Goal: Task Accomplishment & Management: Manage account settings

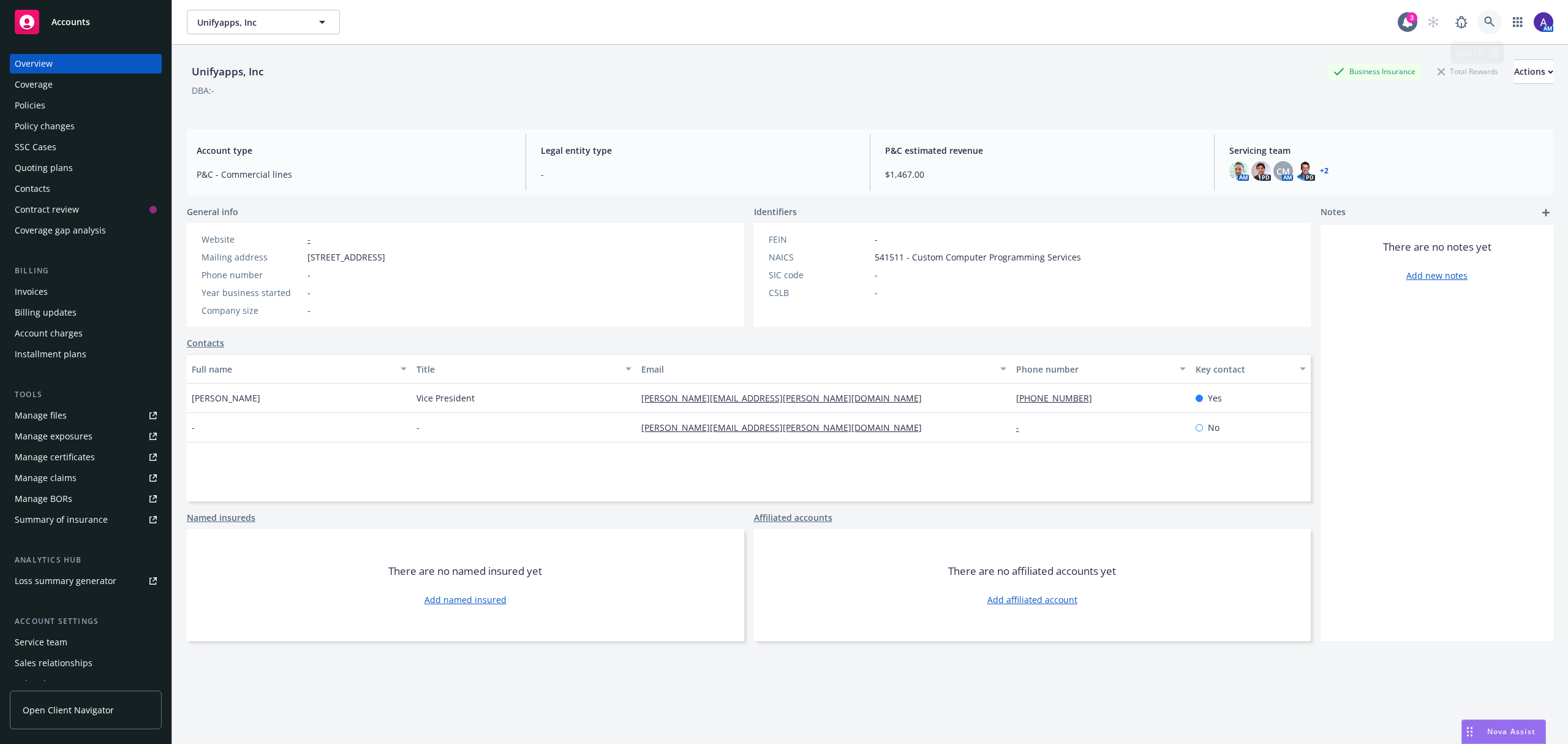
click at [1485, 23] on icon at bounding box center [1489, 21] width 10 height 10
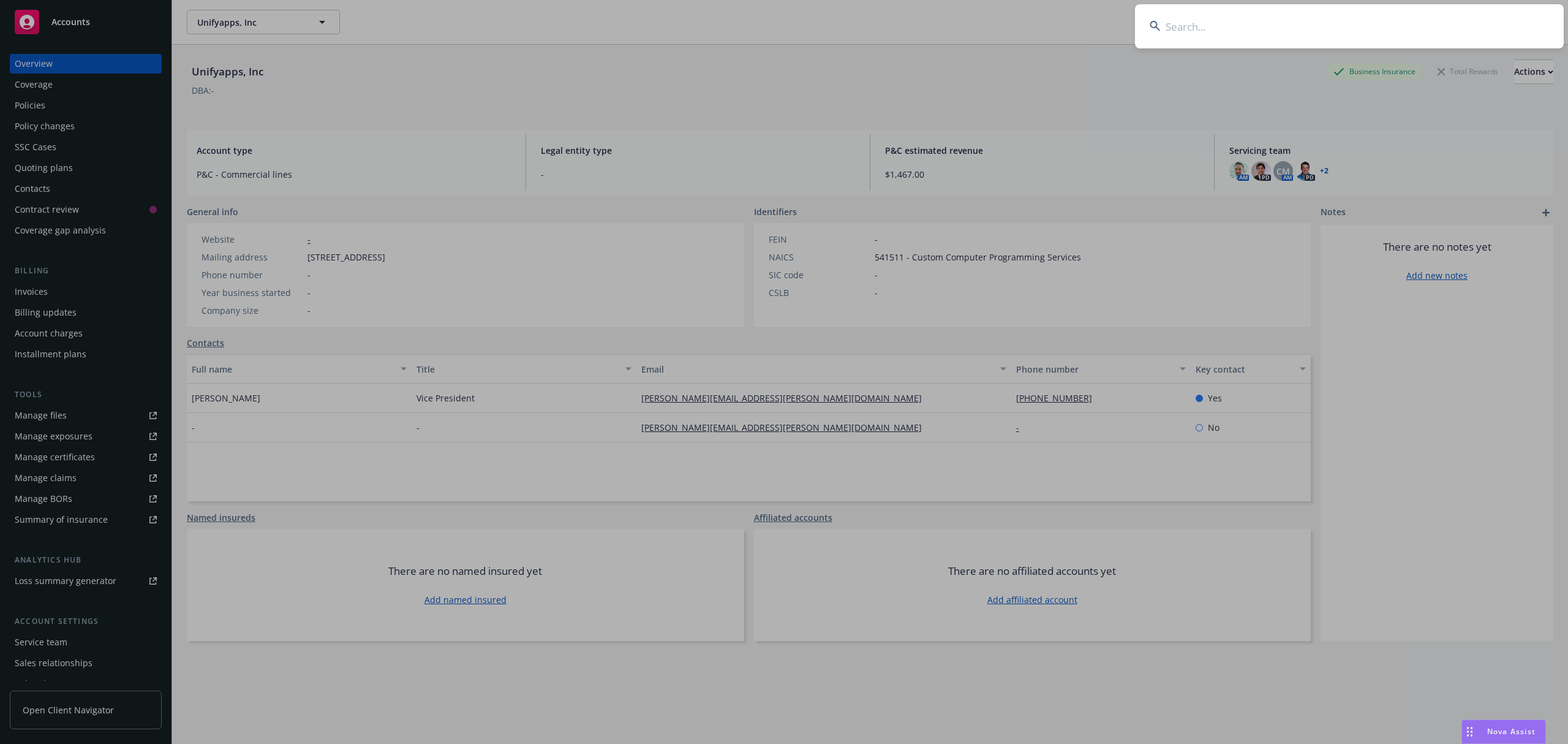
click at [1295, 28] on input at bounding box center [1350, 27] width 429 height 44
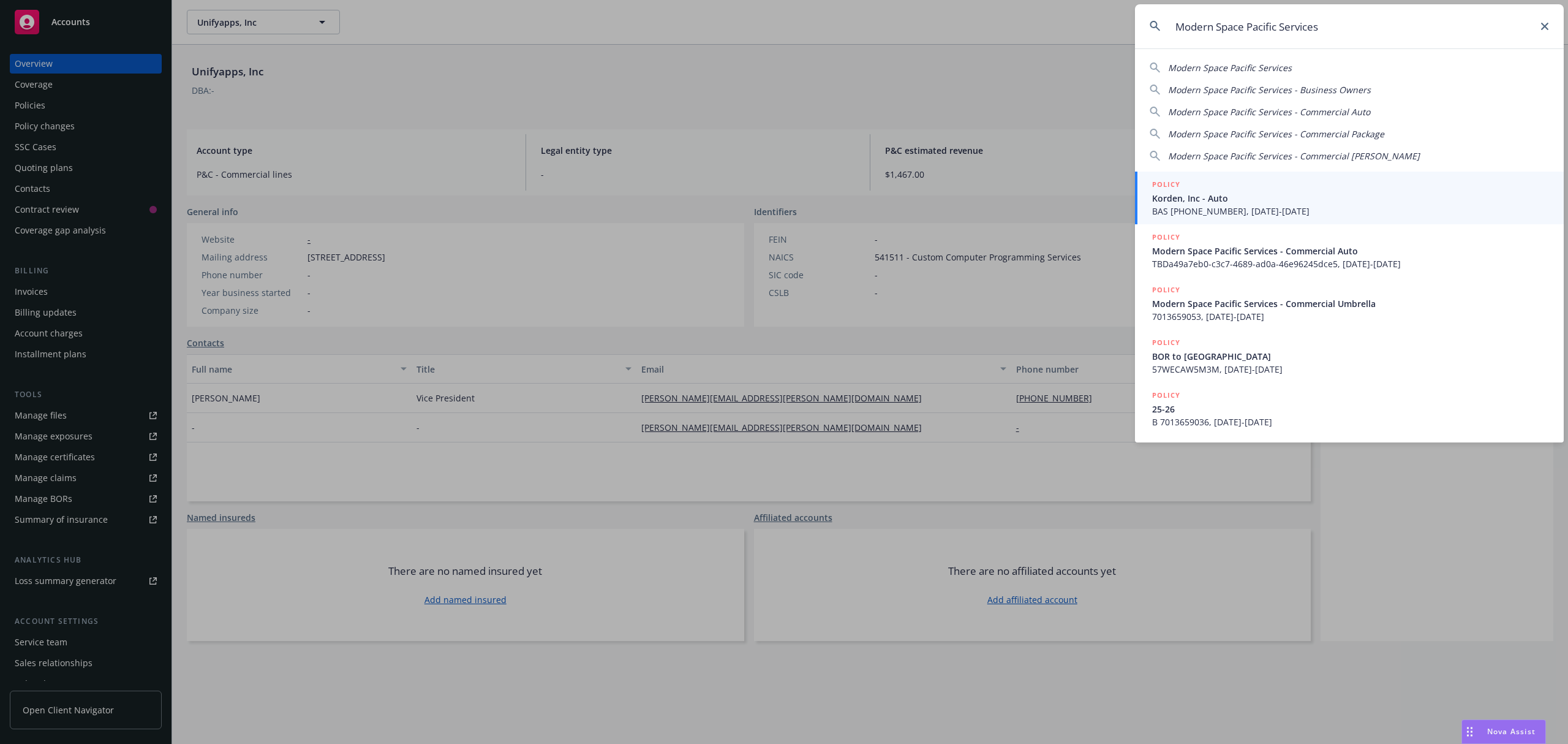
drag, startPoint x: 1177, startPoint y: 29, endPoint x: 1133, endPoint y: 28, distance: 44.0
click at [1133, 28] on div " Modern Space Pacific Services Modern Space Pacific Services Modern Space Paci…" at bounding box center [784, 372] width 1568 height 744
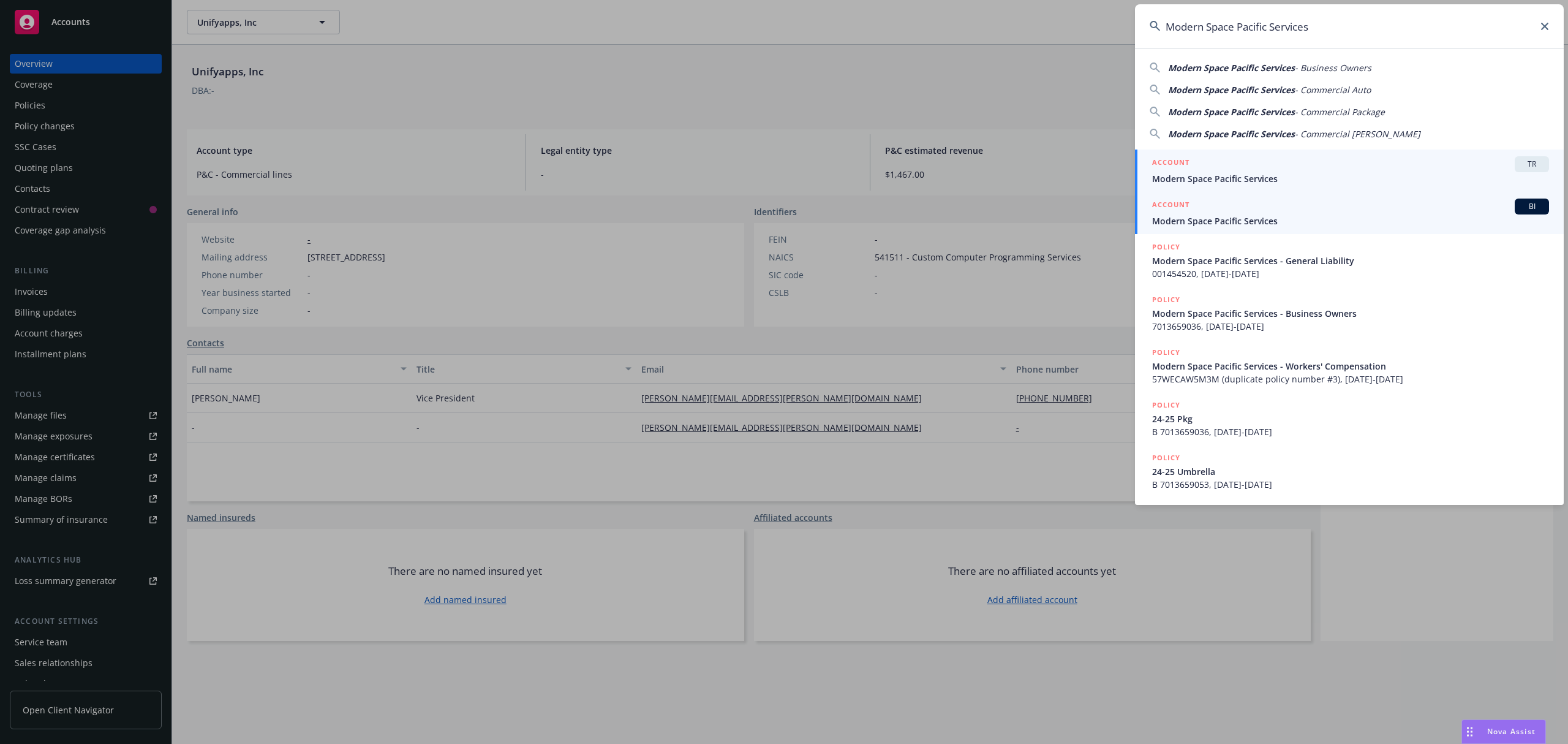
type input "Modern Space Pacific Services"
click at [1233, 212] on div "ACCOUNT BI" at bounding box center [1351, 206] width 397 height 16
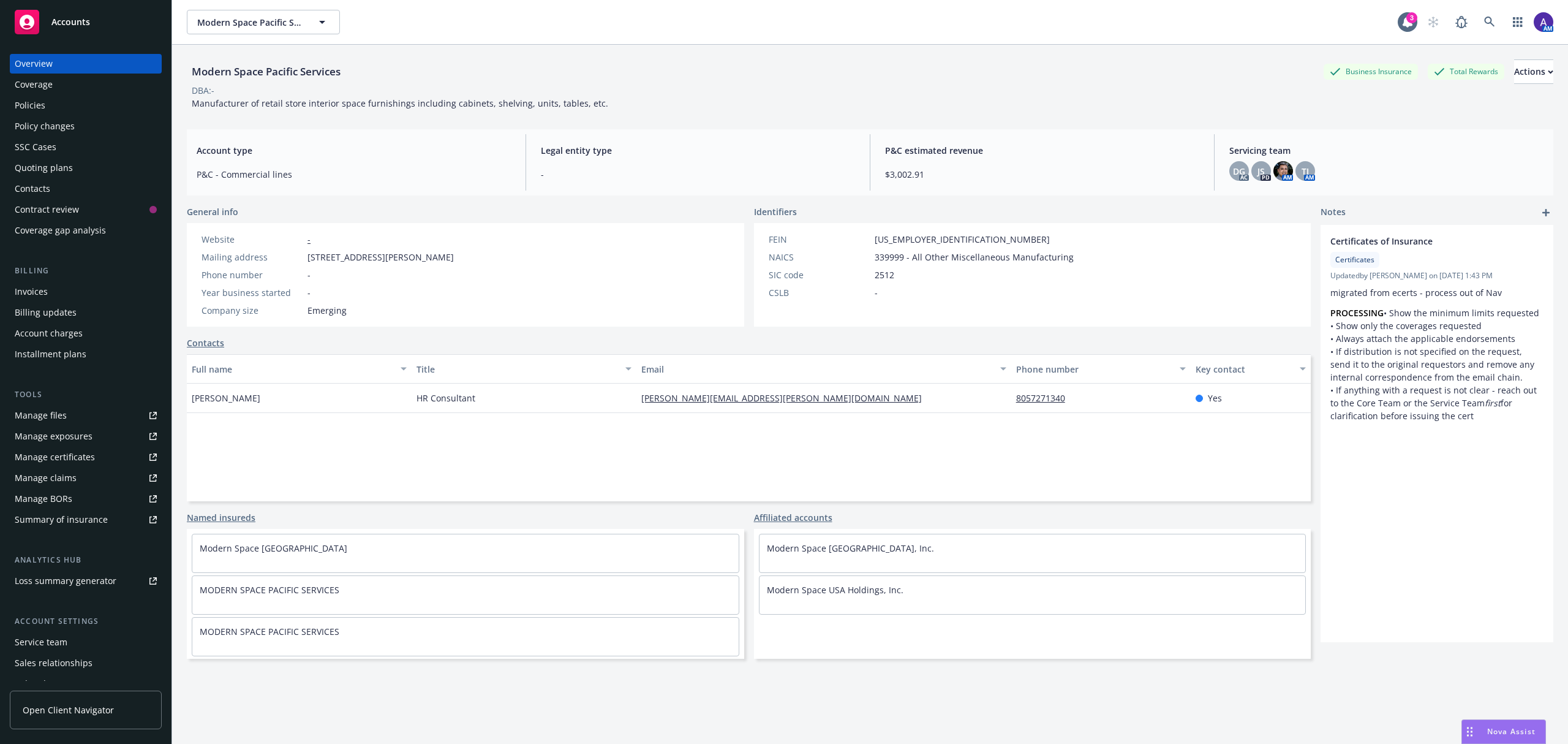
click at [25, 108] on div "Policies" at bounding box center [29, 105] width 30 height 20
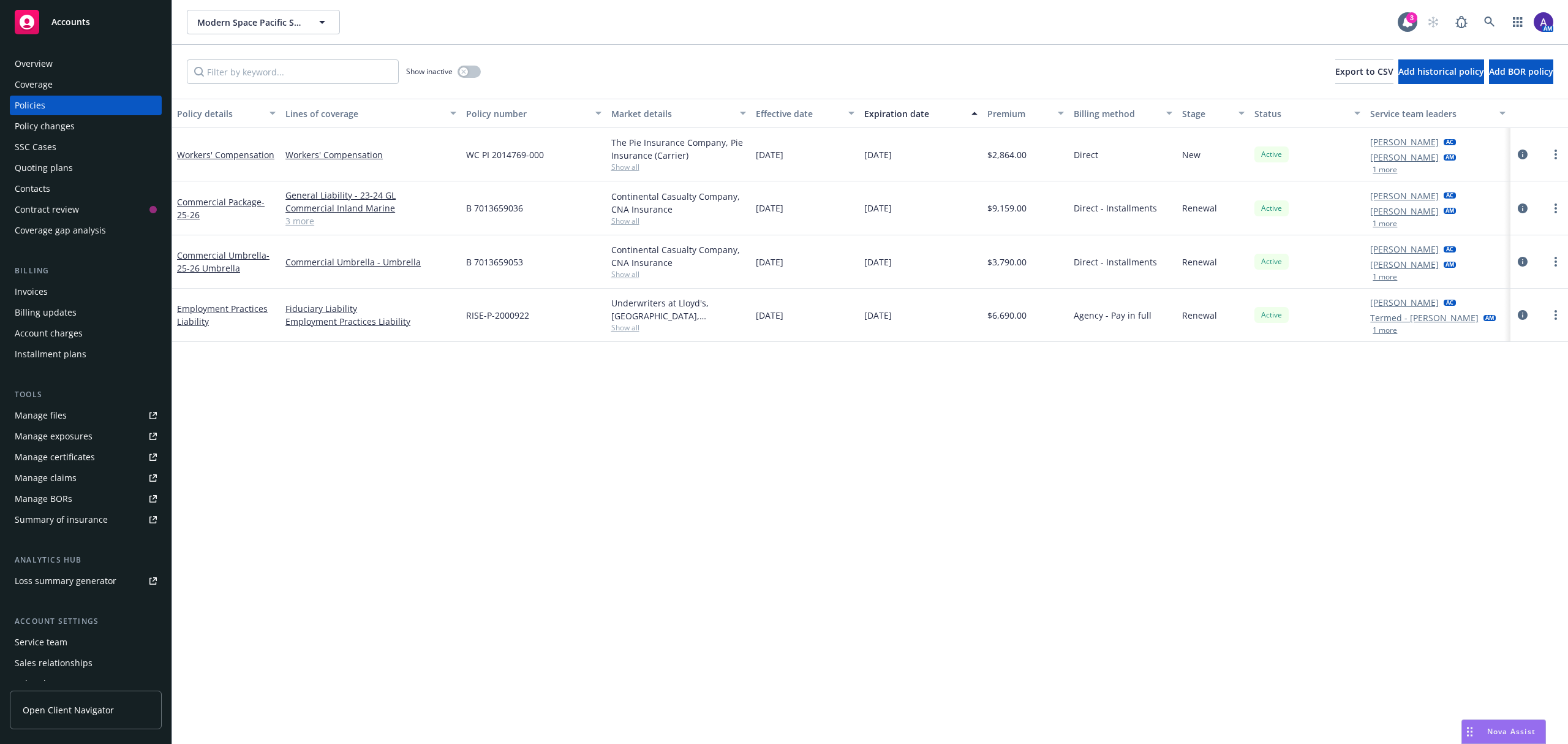
click at [28, 62] on div "Overview" at bounding box center [33, 64] width 38 height 20
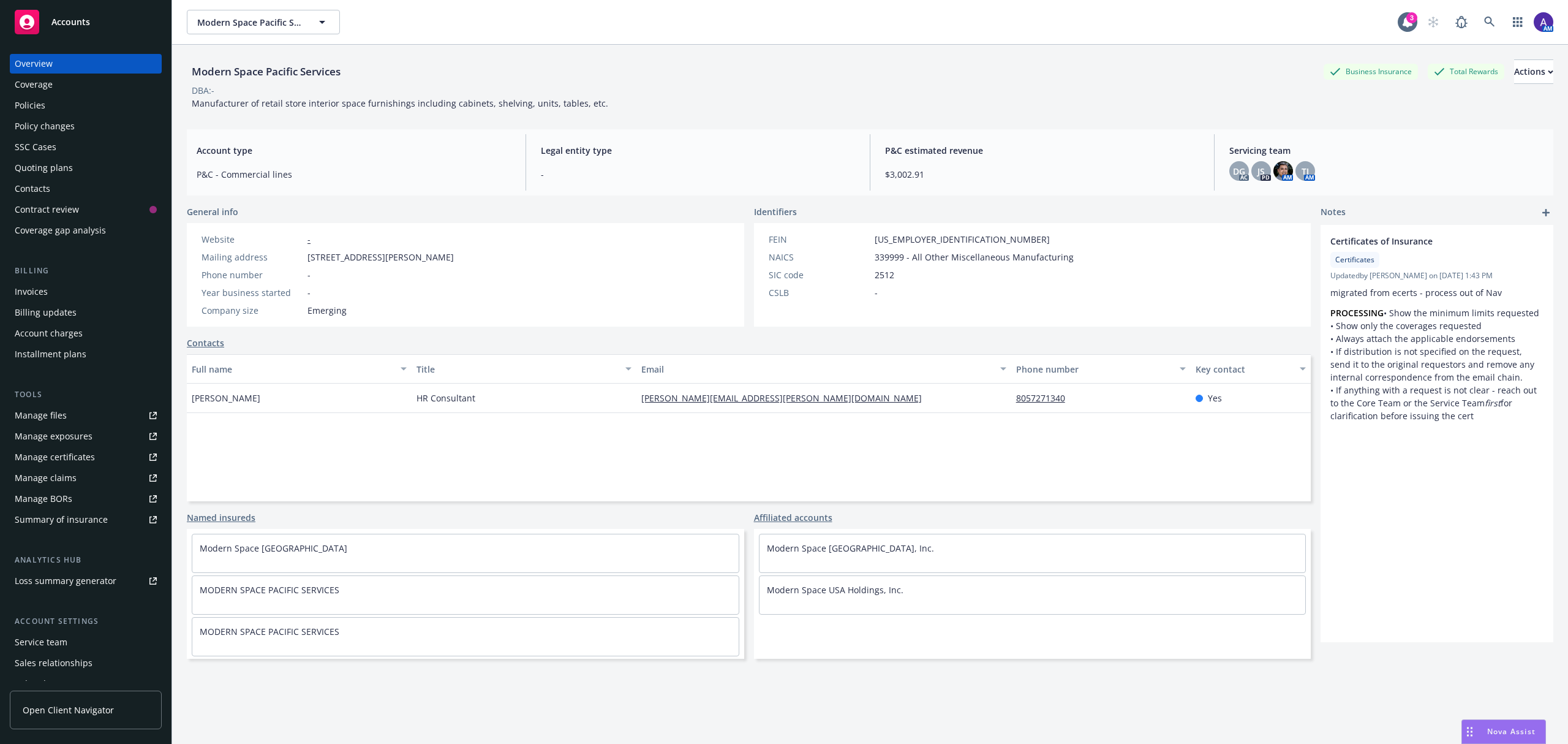
click at [35, 106] on div "Policies" at bounding box center [29, 105] width 30 height 20
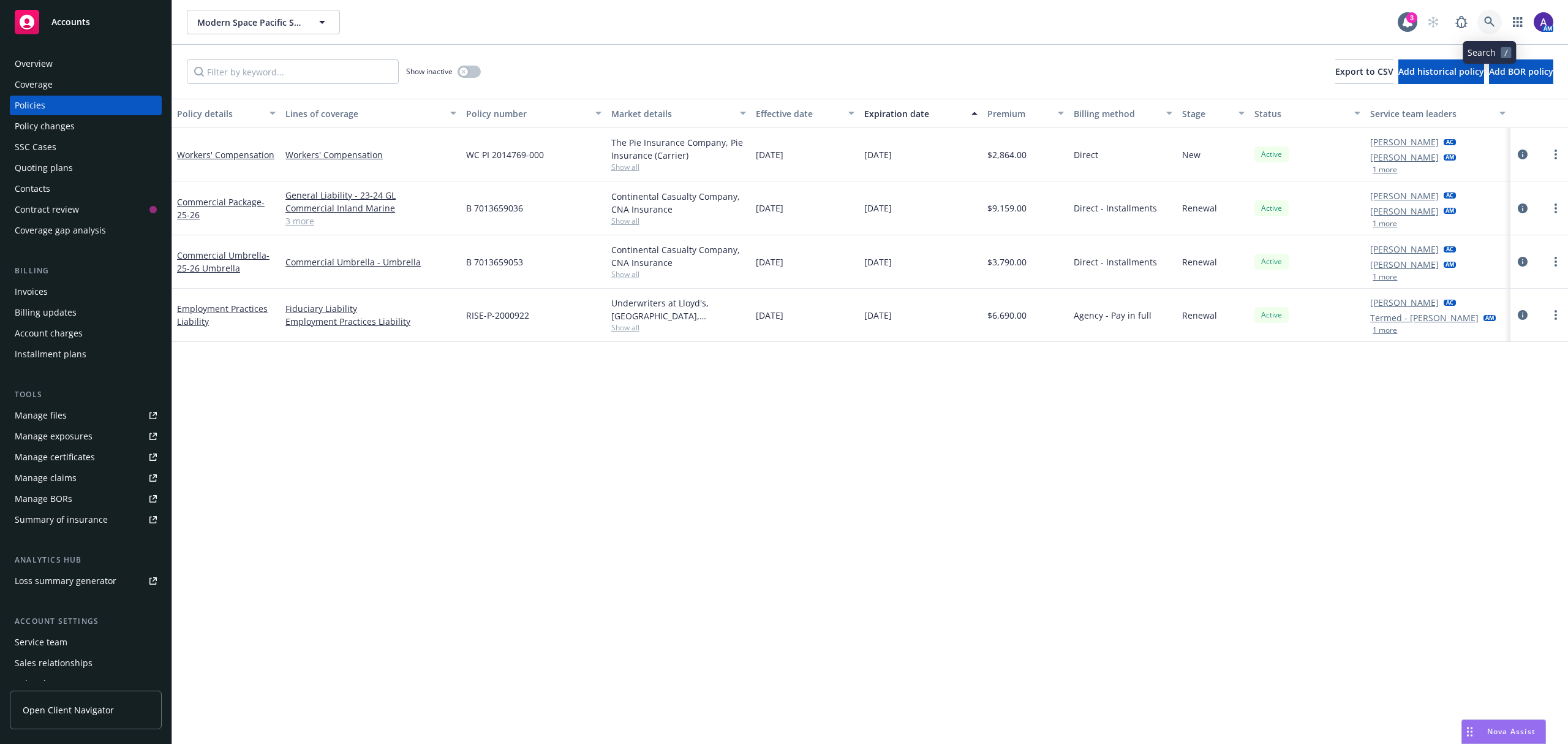
click at [1498, 15] on link at bounding box center [1490, 22] width 25 height 25
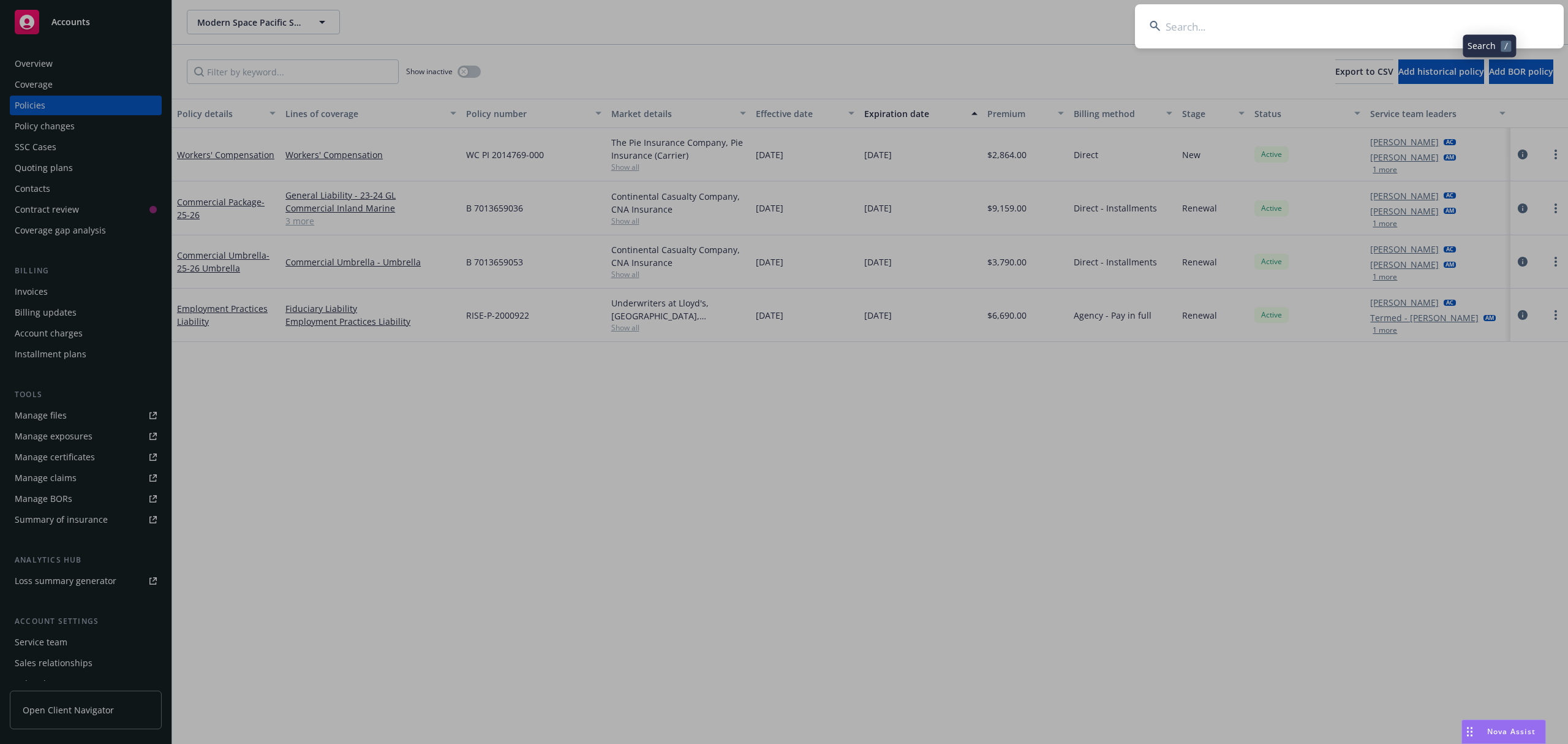
click at [1371, 25] on input at bounding box center [1350, 27] width 429 height 44
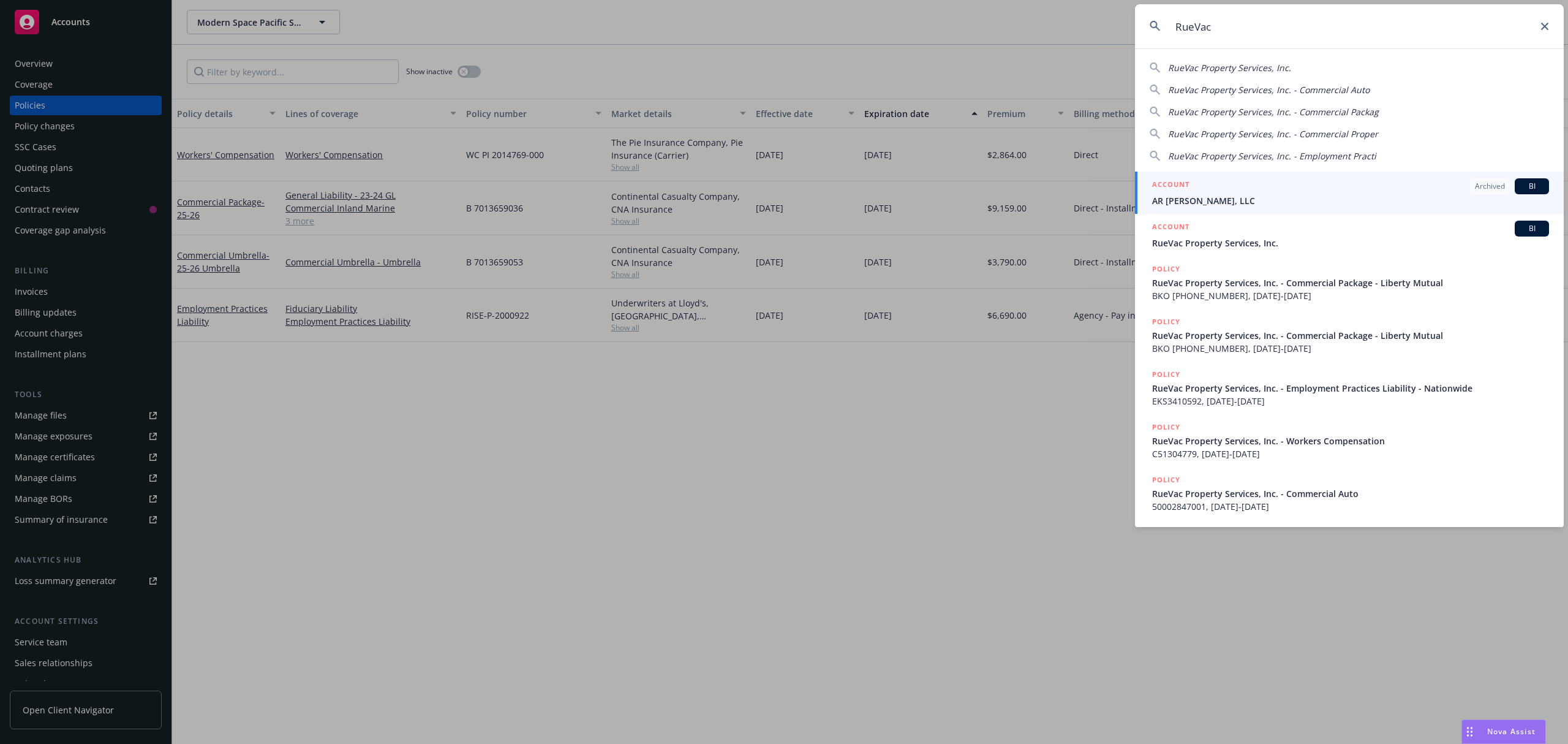
drag, startPoint x: 1177, startPoint y: 28, endPoint x: 1153, endPoint y: 27, distance: 24.0
click at [1153, 27] on div " RueVac" at bounding box center [1350, 27] width 429 height 44
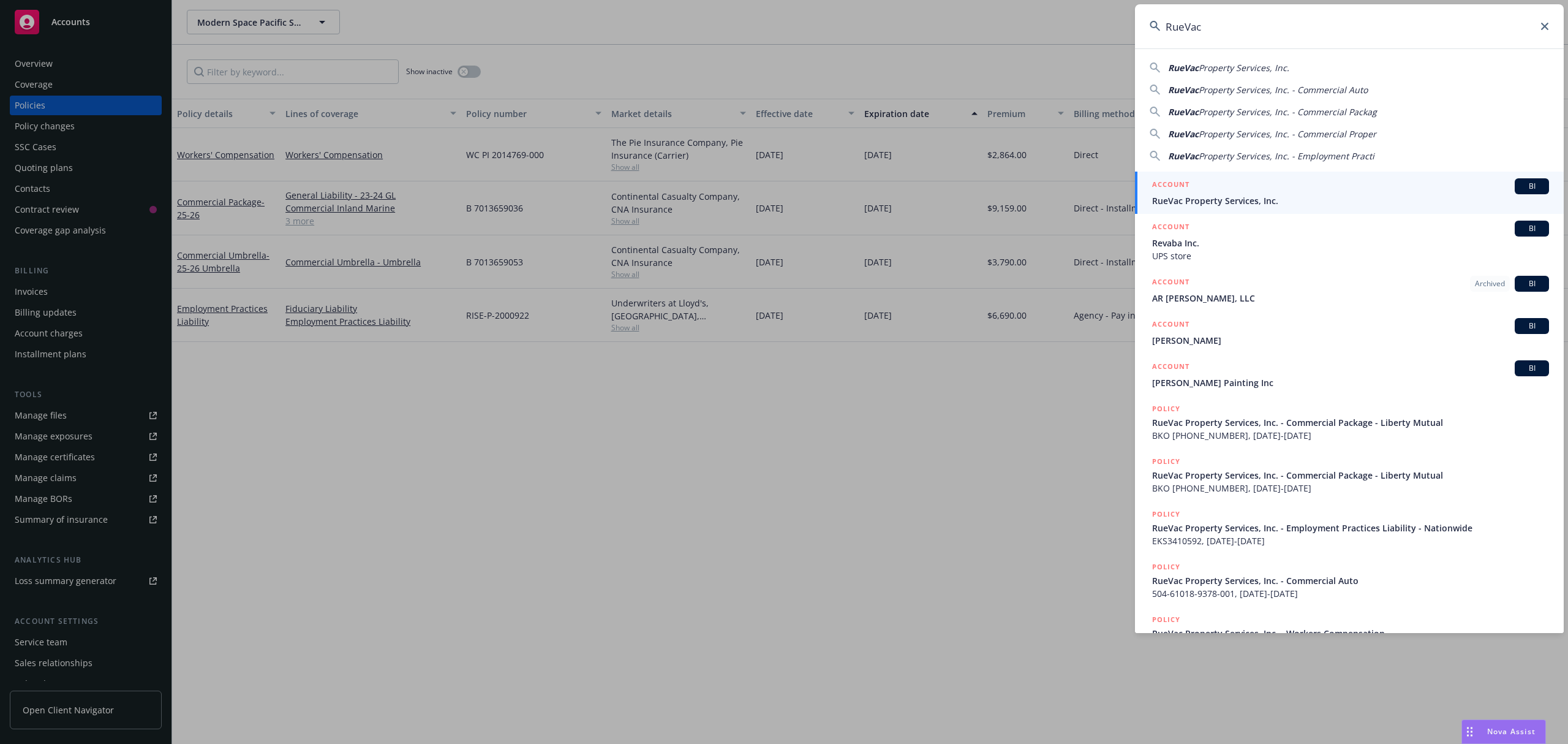
type input "RueVac"
click at [1206, 192] on div "ACCOUNT BI" at bounding box center [1351, 186] width 397 height 16
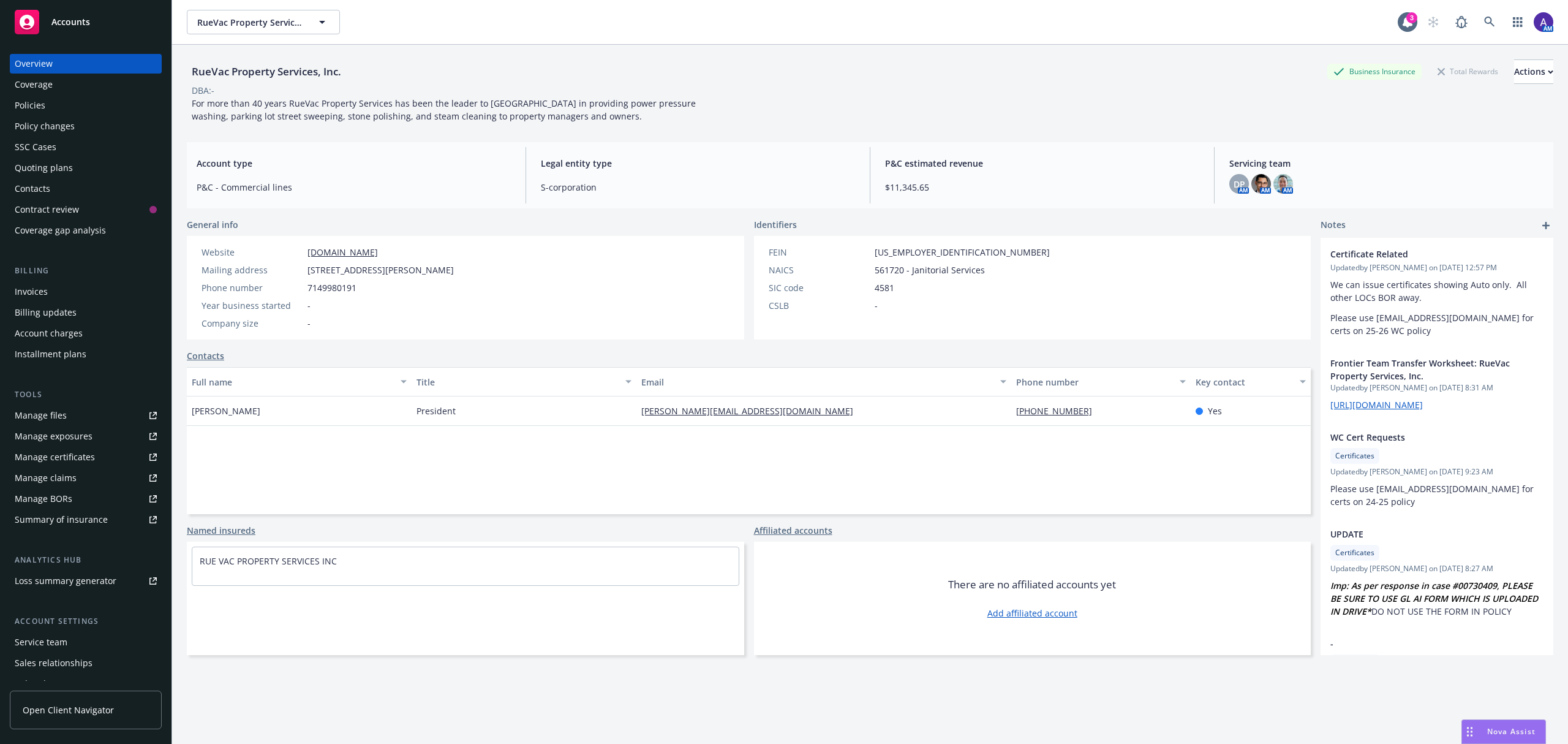
click at [89, 106] on div "Policies" at bounding box center [85, 105] width 142 height 20
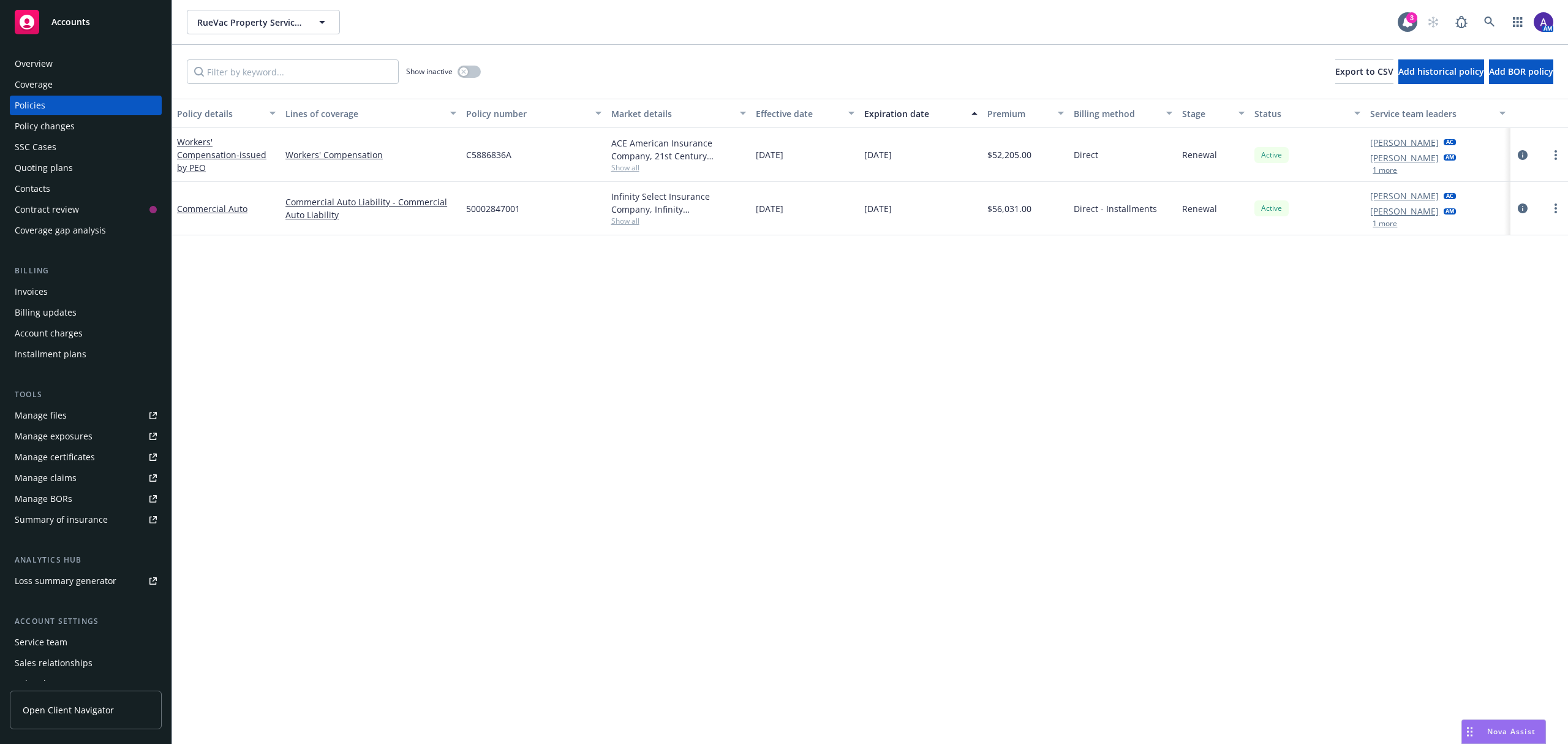
click at [1390, 170] on button "1 more" at bounding box center [1385, 171] width 25 height 8
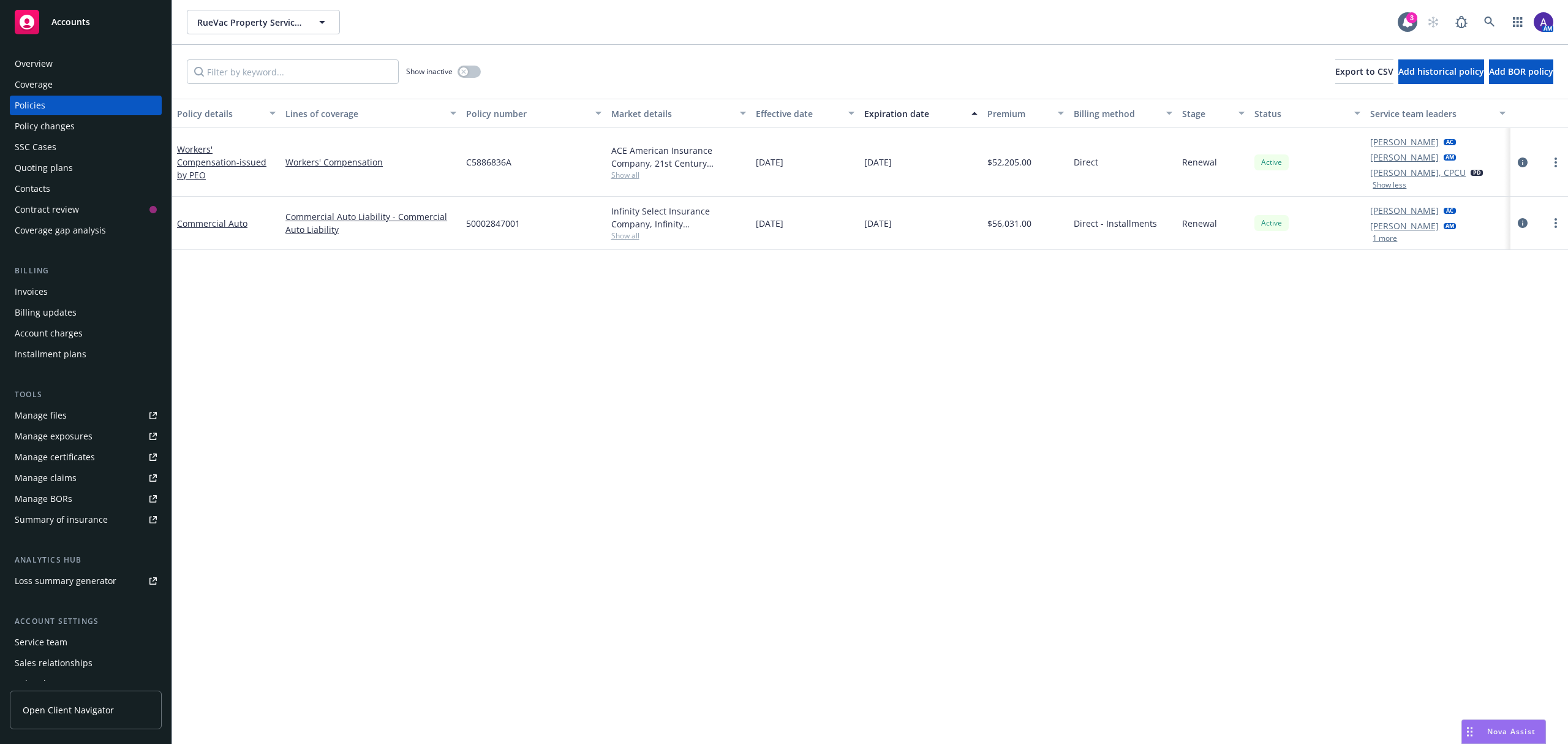
click at [1392, 241] on button "1 more" at bounding box center [1385, 238] width 25 height 8
click at [43, 64] on div "Overview" at bounding box center [33, 64] width 38 height 20
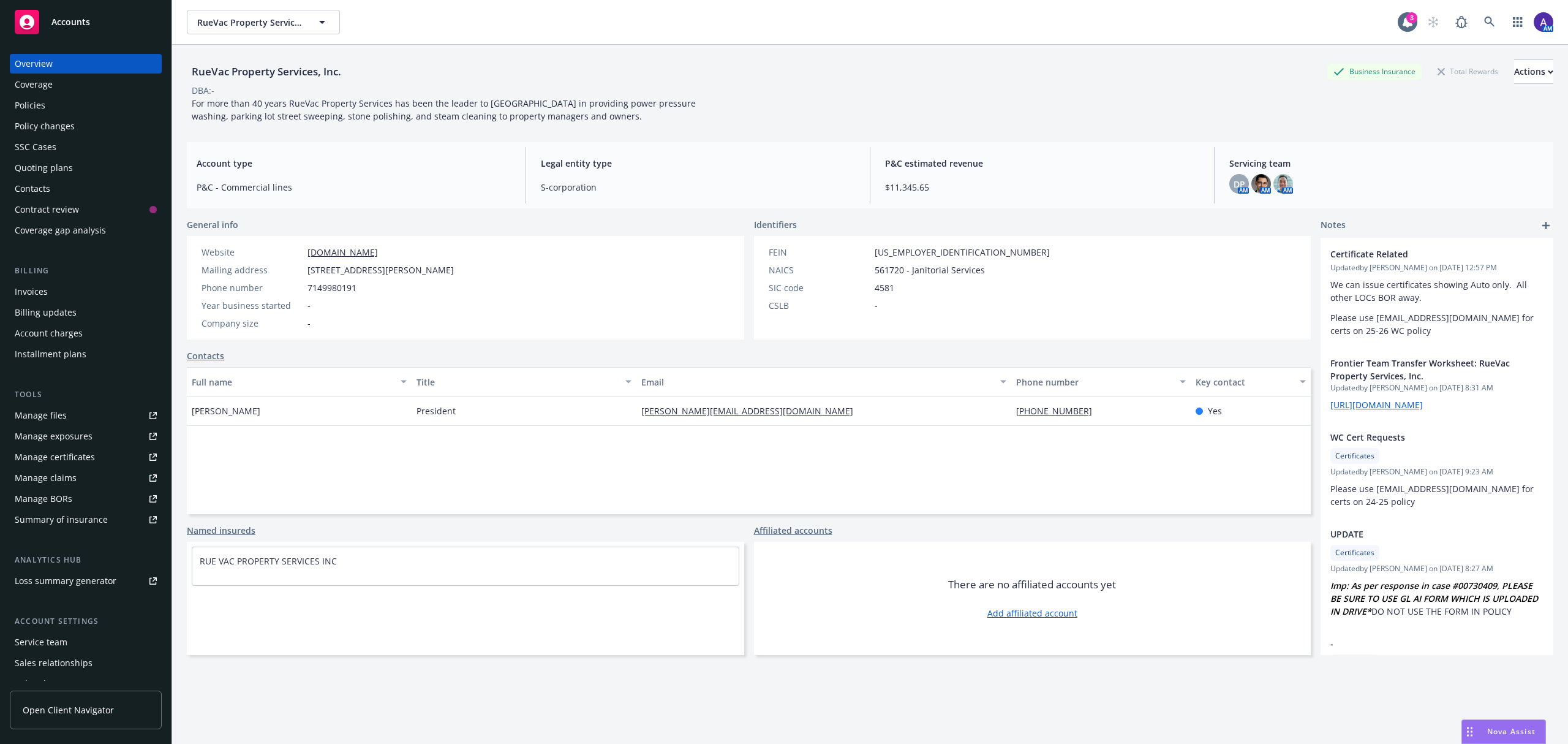
click at [47, 106] on div "Policies" at bounding box center [85, 105] width 142 height 20
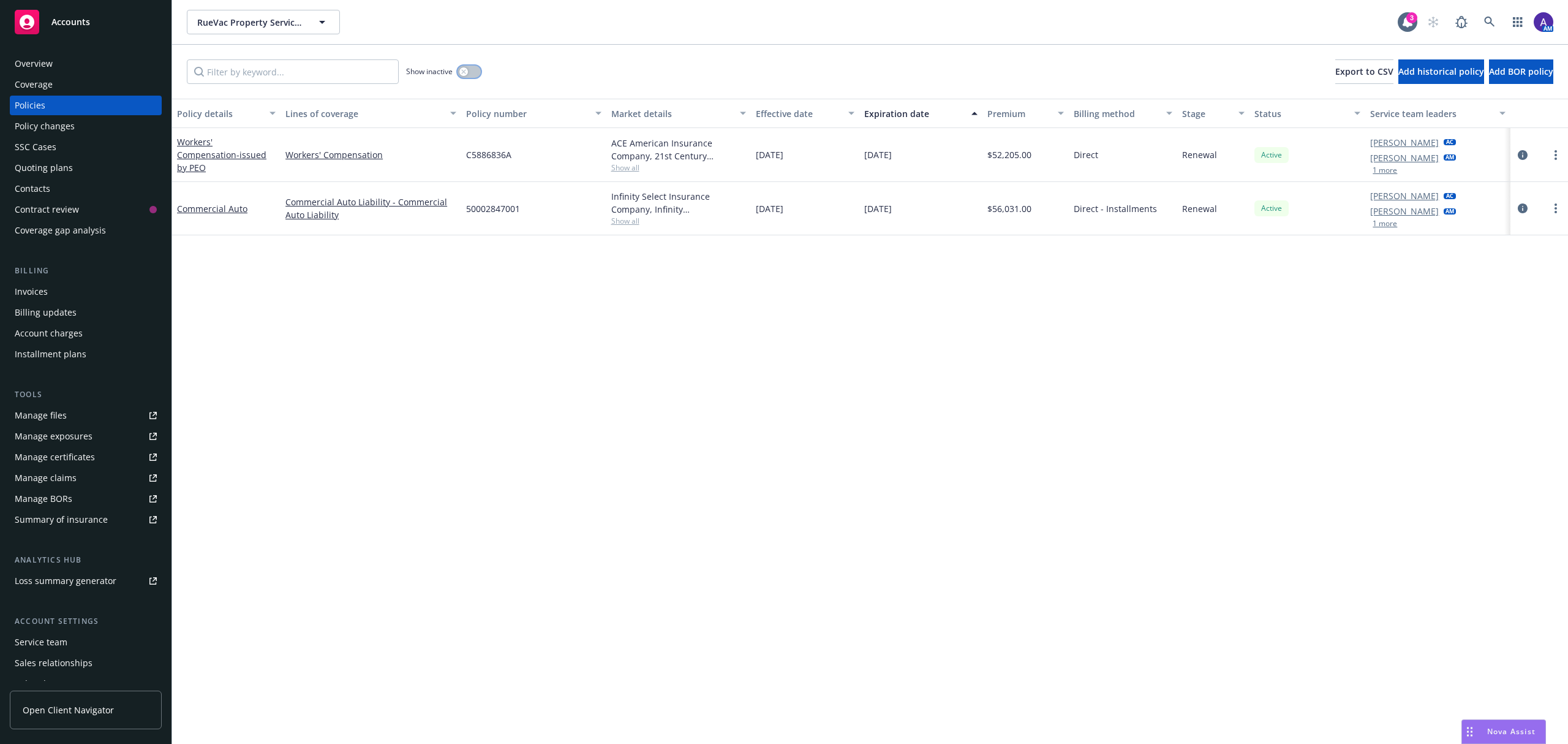
click at [473, 70] on button "button" at bounding box center [469, 71] width 24 height 12
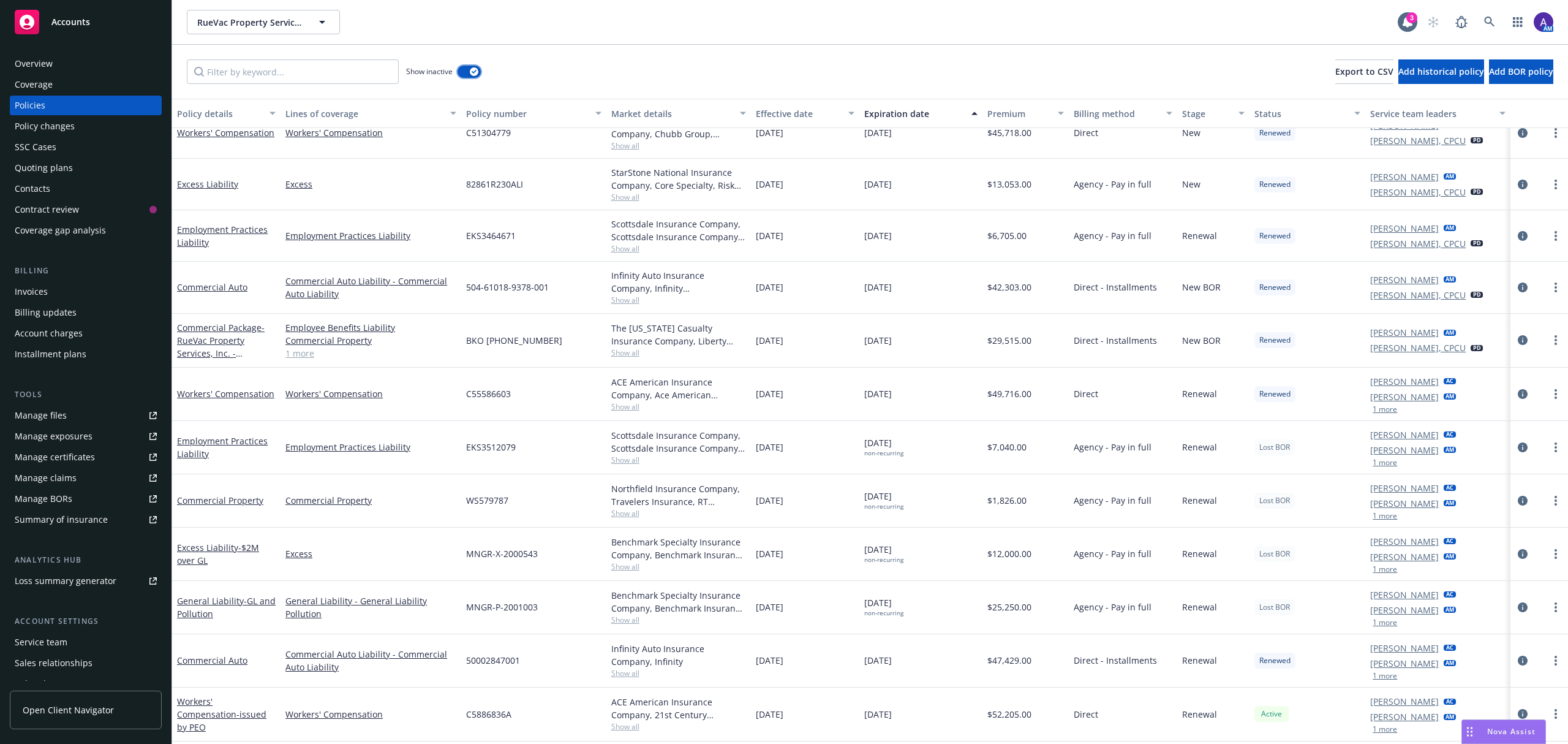
scroll to position [466, 0]
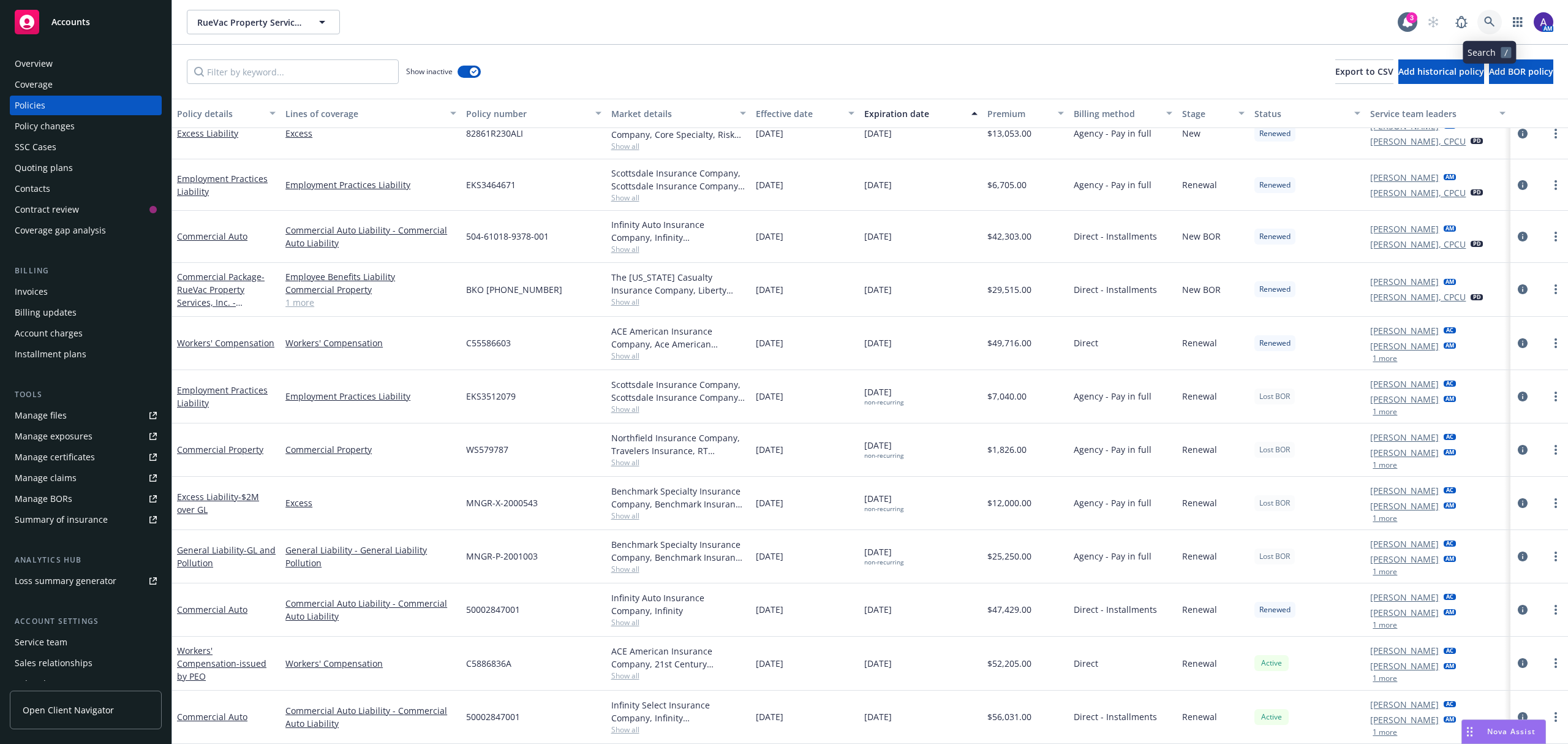
click at [1499, 29] on link at bounding box center [1490, 22] width 25 height 25
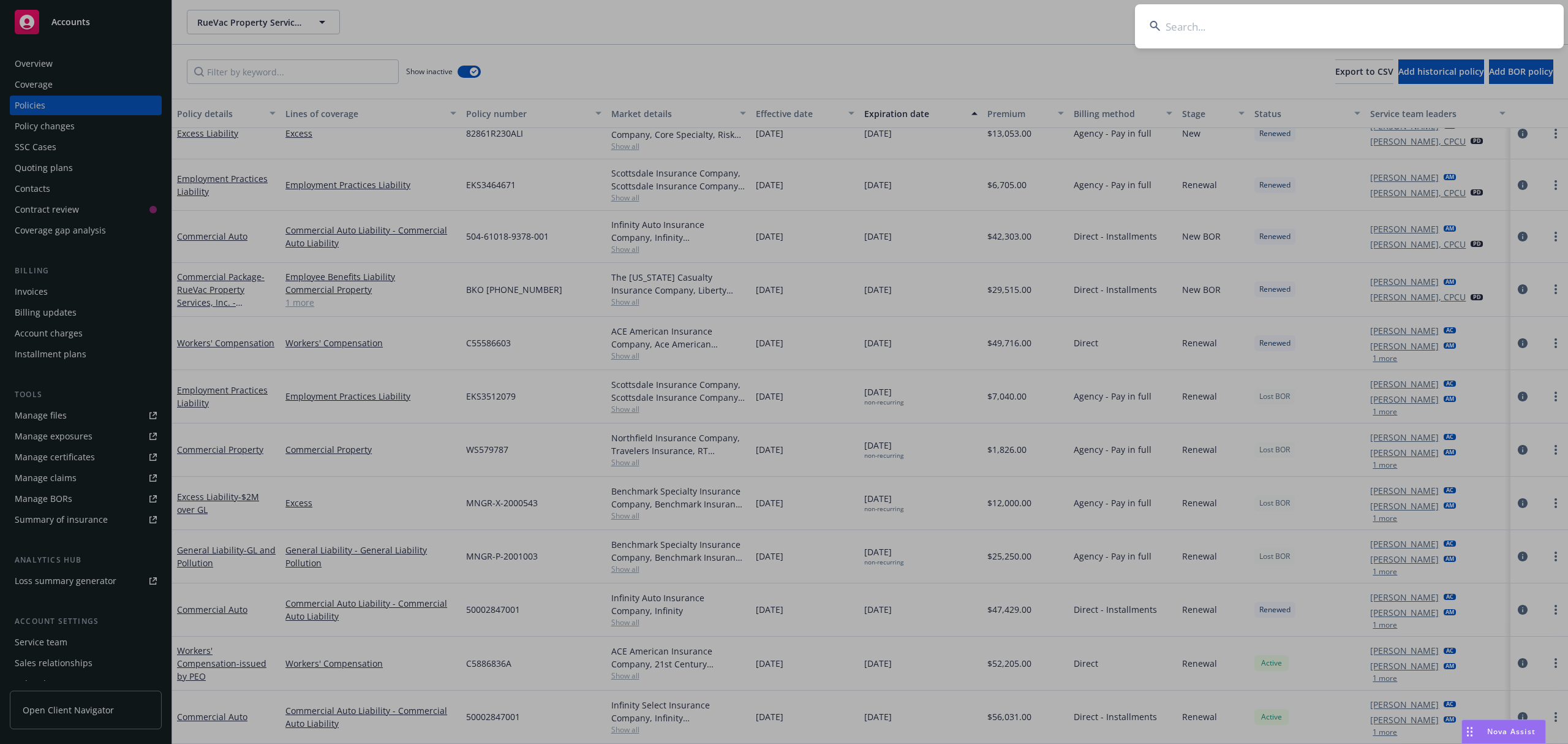
click at [1295, 32] on input at bounding box center [1350, 27] width 429 height 44
click at [1299, 27] on input at bounding box center [1350, 27] width 429 height 44
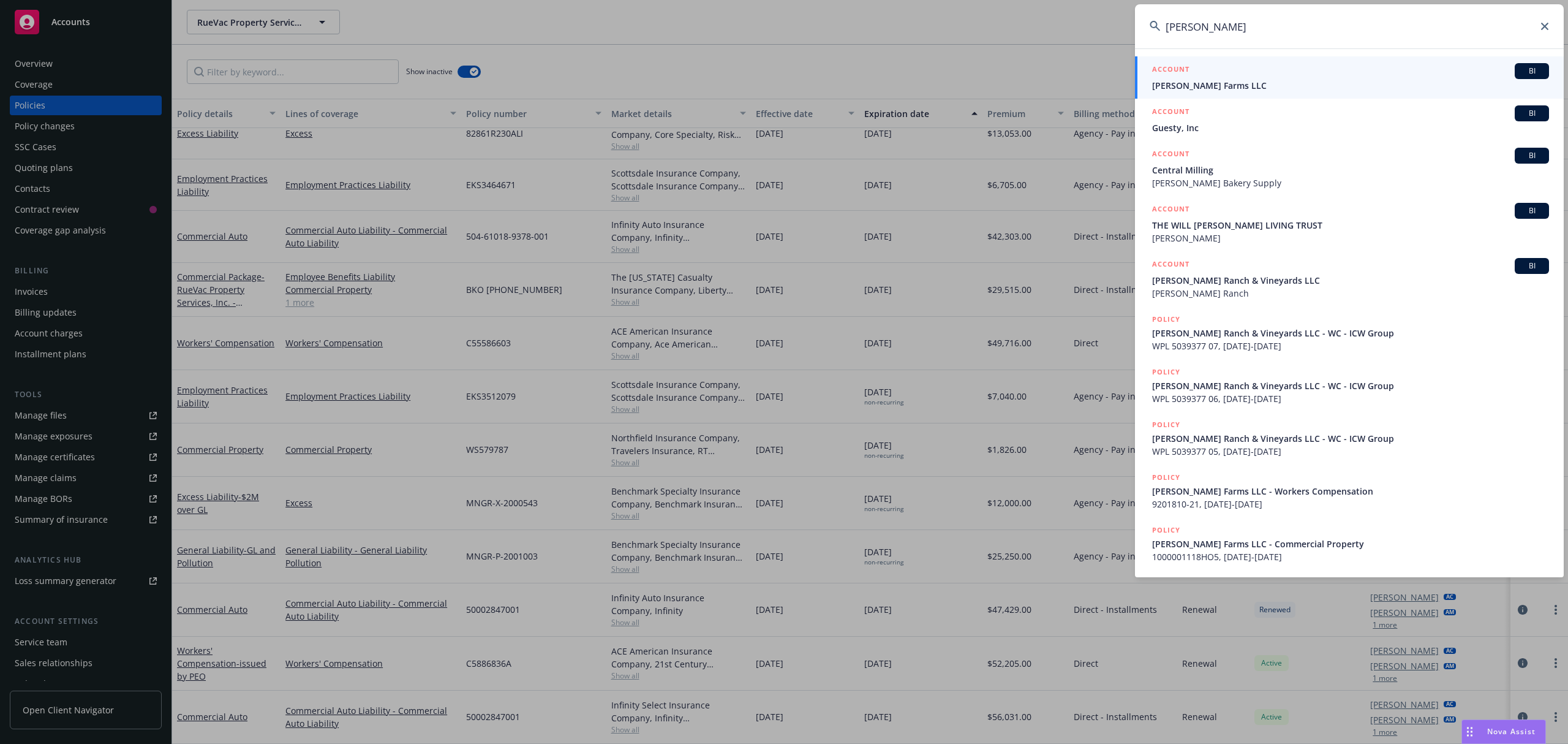
type input "[PERSON_NAME]"
click at [1234, 85] on span "[PERSON_NAME] Farms LLC" at bounding box center [1351, 85] width 397 height 13
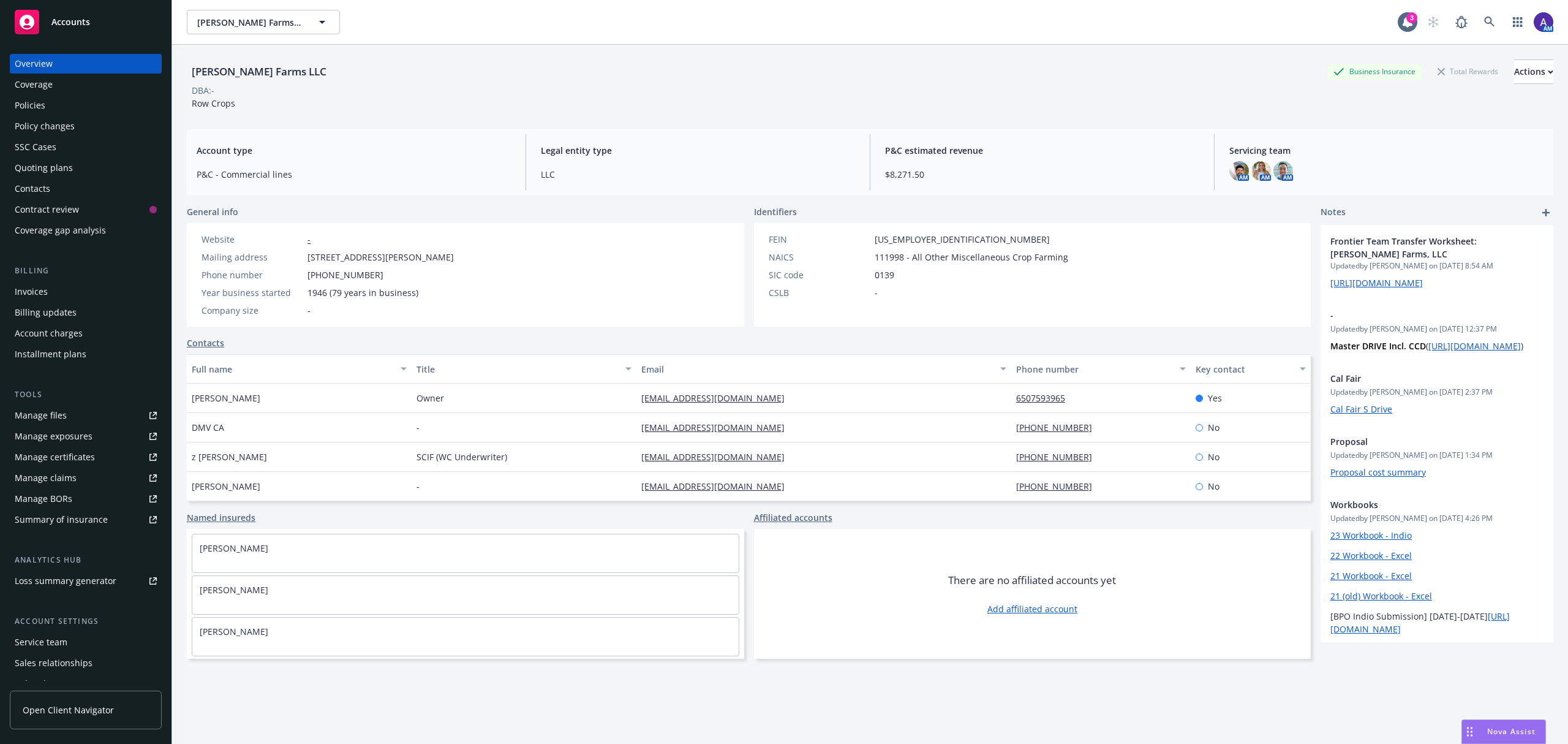
click at [43, 102] on div "Policies" at bounding box center [29, 105] width 30 height 20
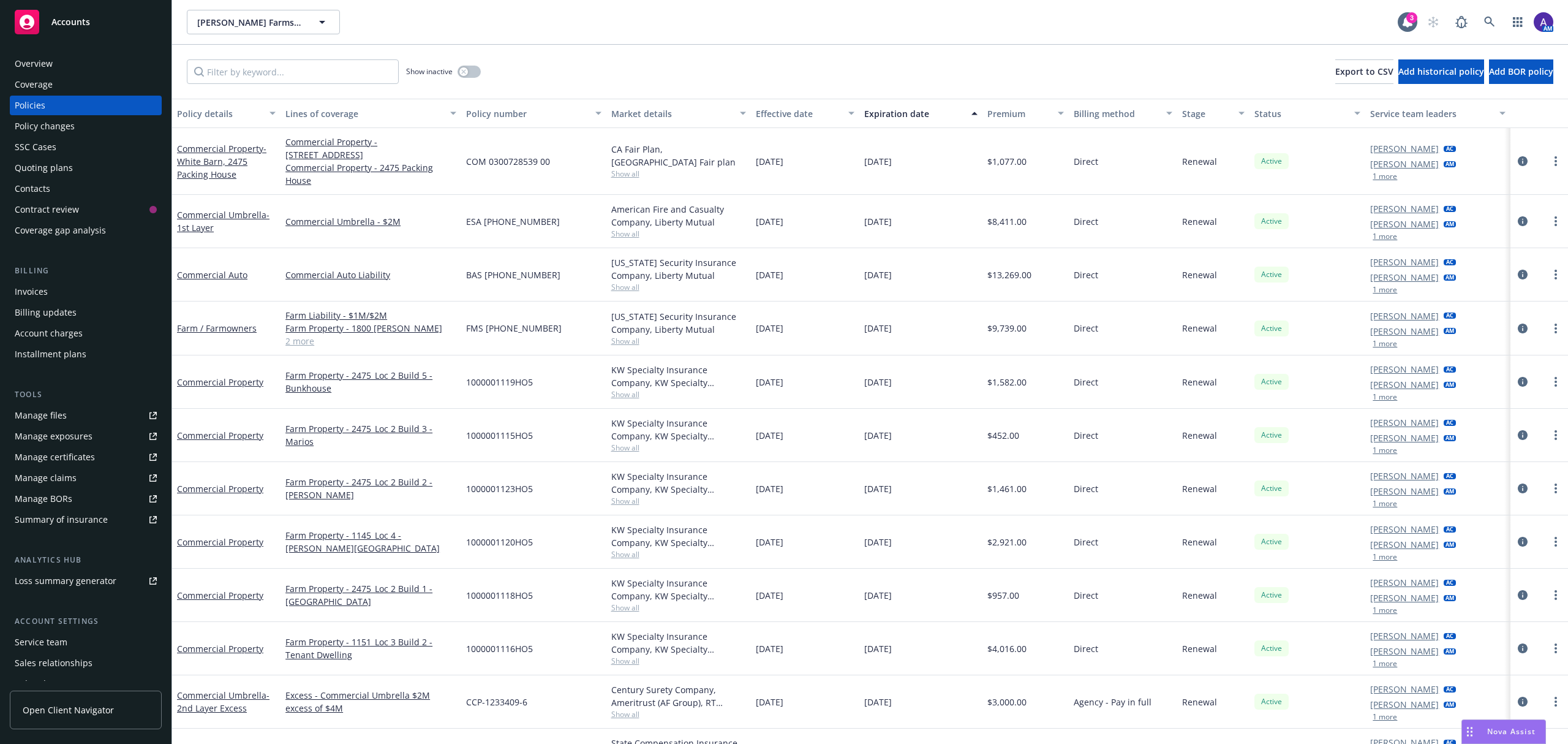
click at [51, 56] on div "Overview" at bounding box center [33, 64] width 38 height 20
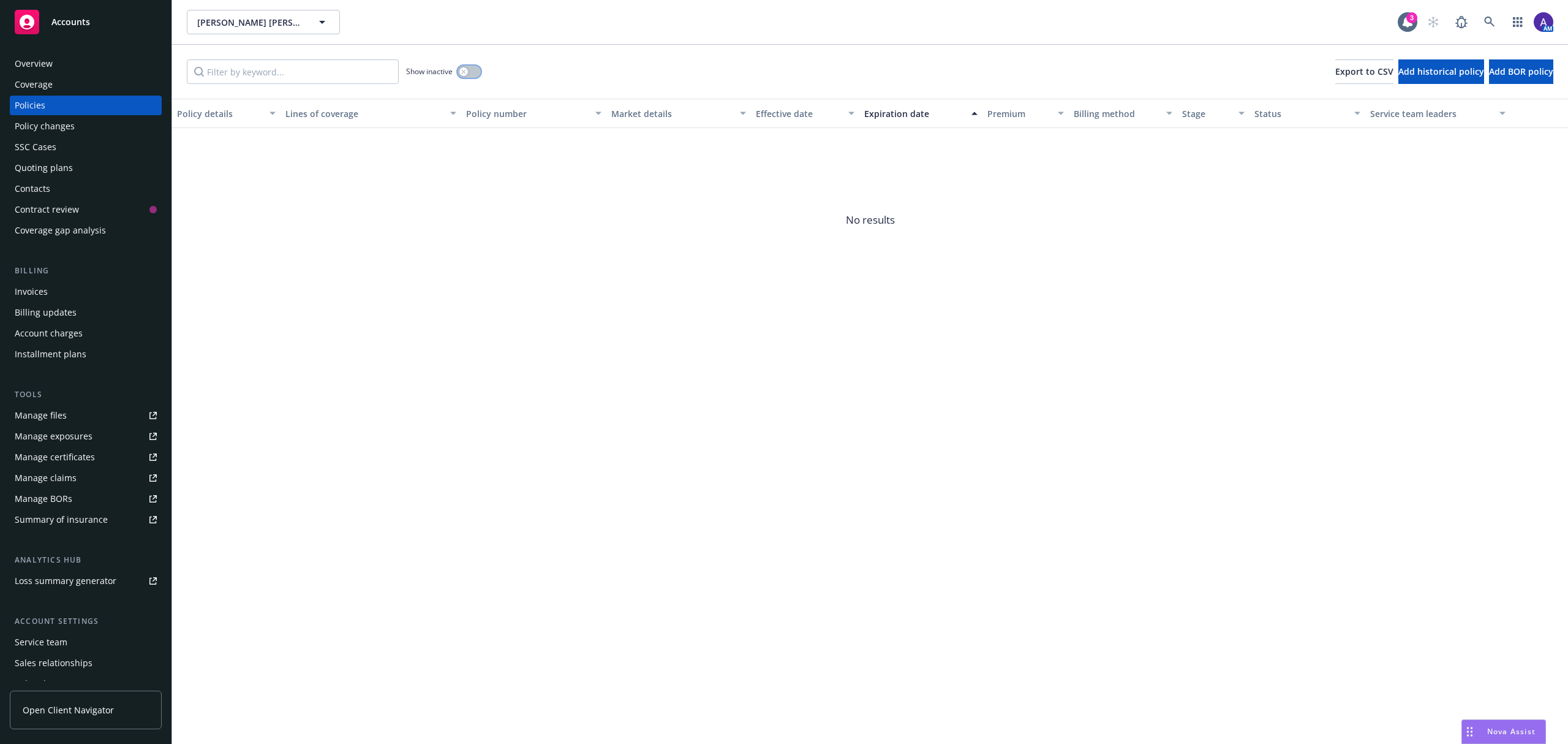
click at [471, 72] on button "button" at bounding box center [469, 71] width 24 height 12
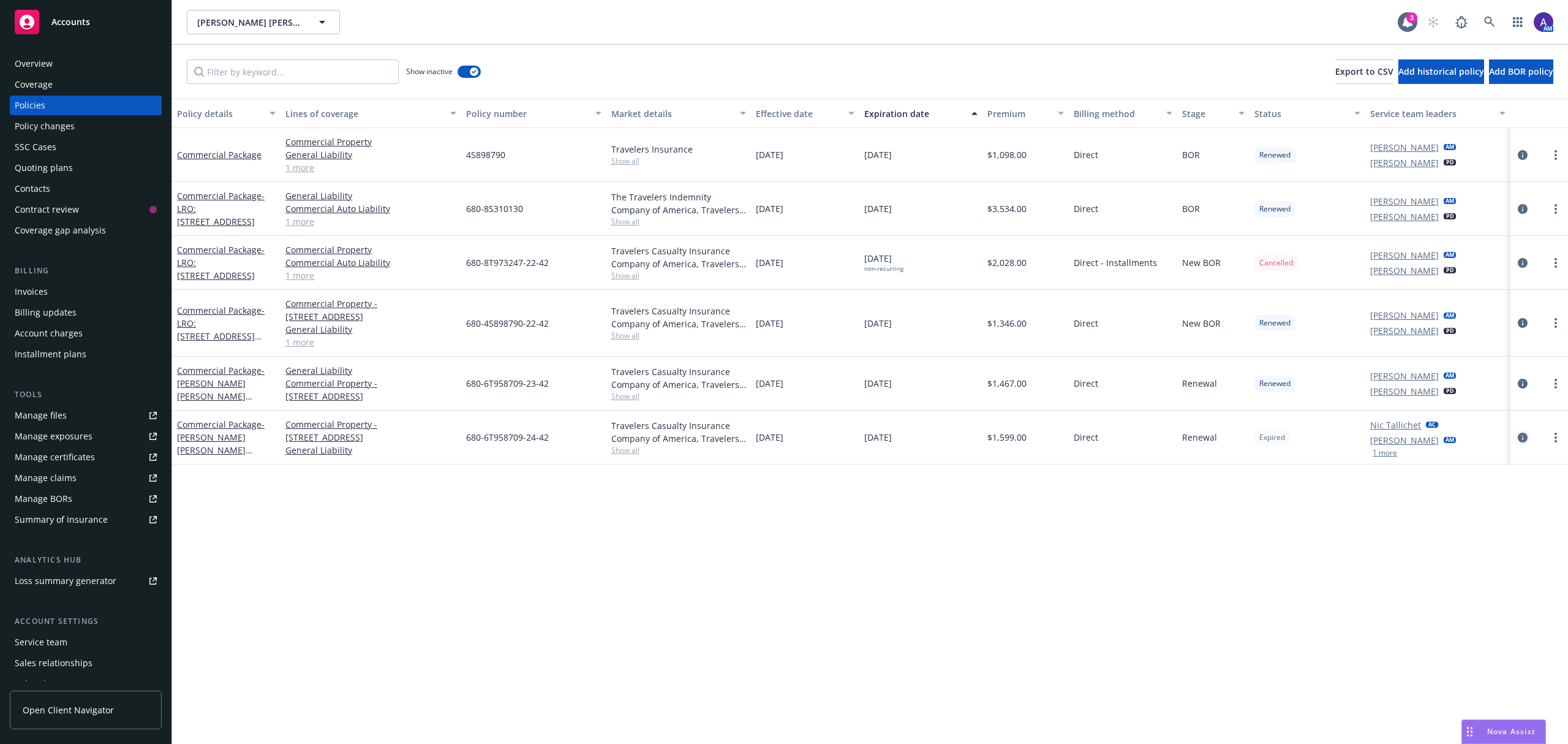
click at [1522, 437] on icon "circleInformation" at bounding box center [1522, 437] width 9 height 9
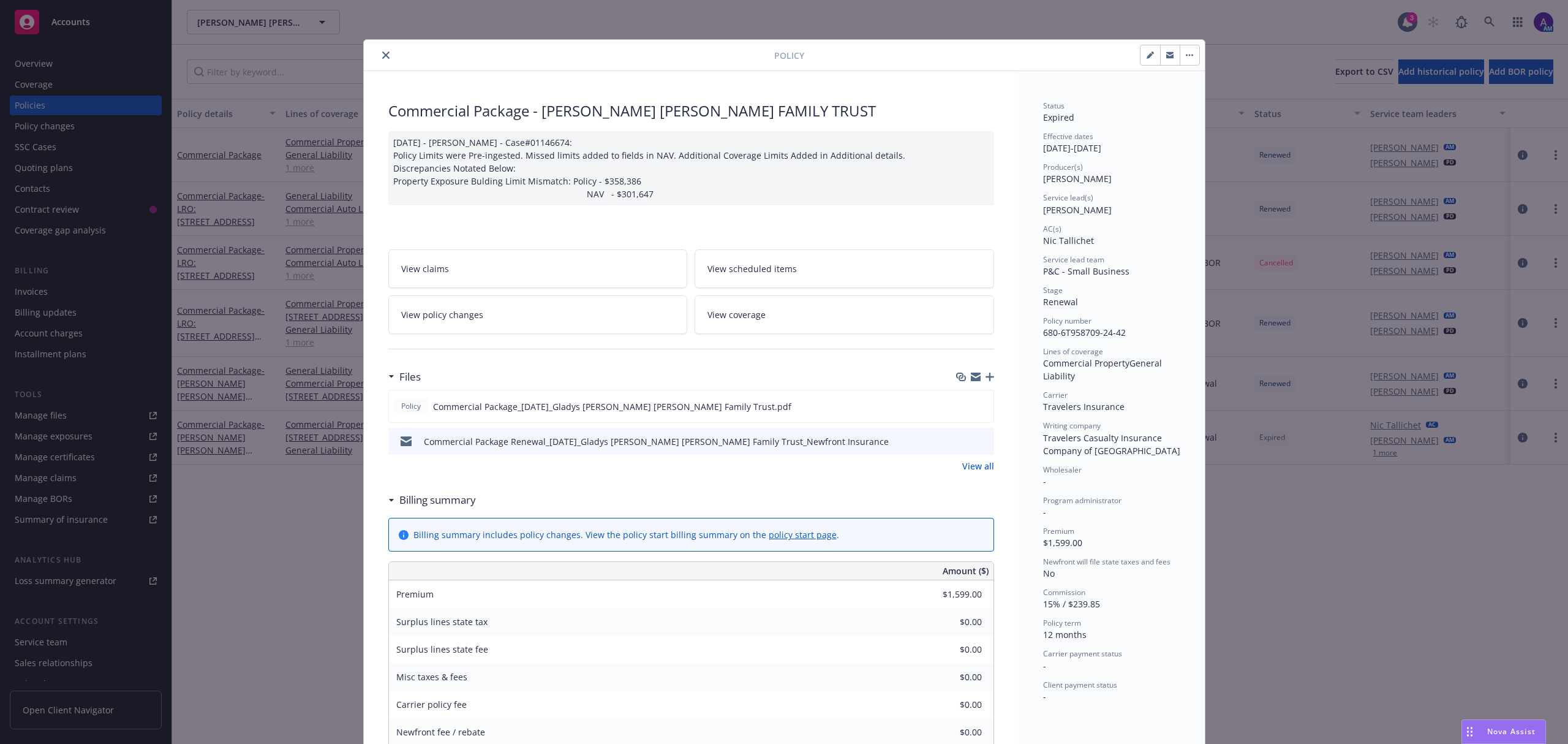
click at [1146, 49] on button "button" at bounding box center [1151, 55] width 20 height 20
select select "RENEWAL"
select select "12"
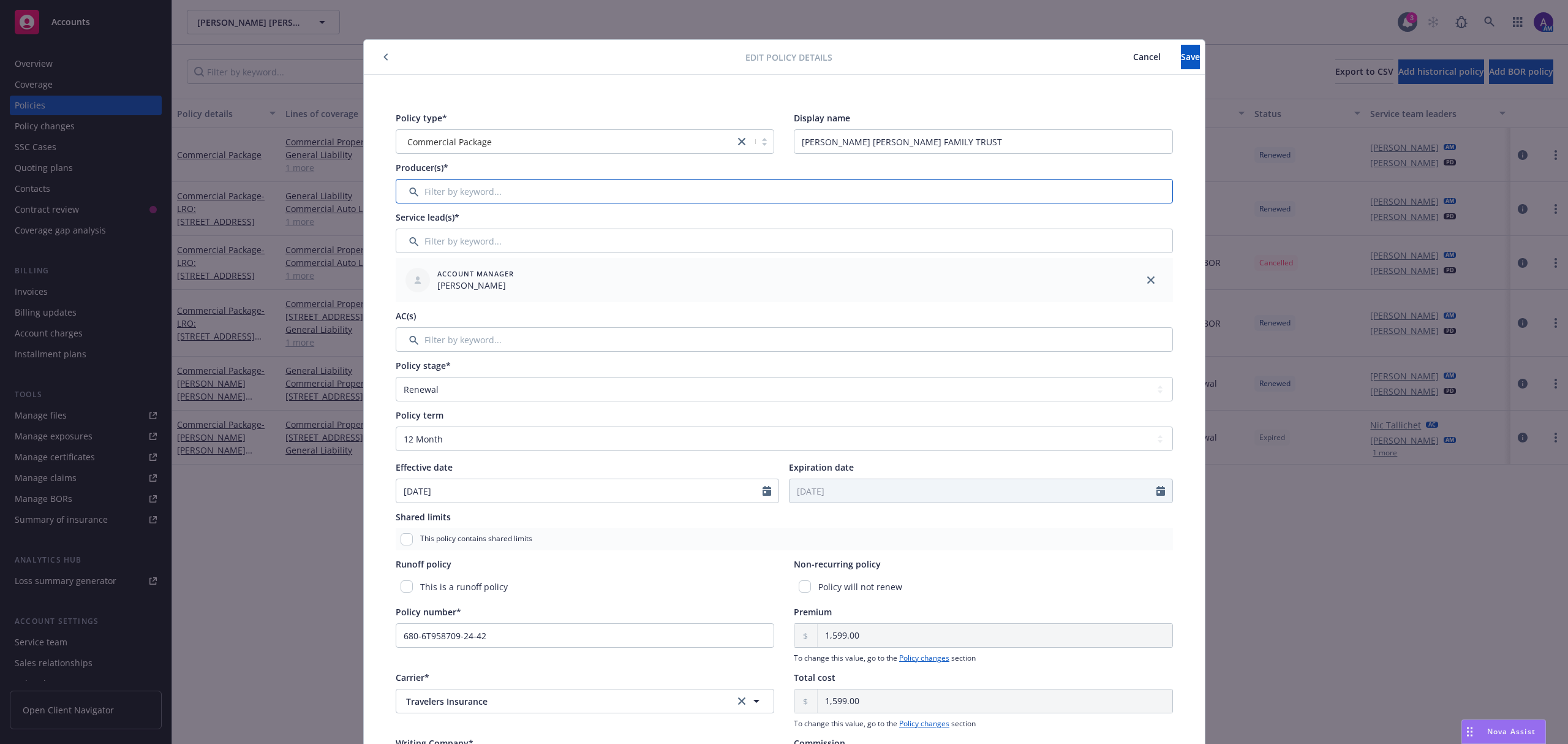
click at [471, 189] on input "Filter by keyword..." at bounding box center [784, 192] width 778 height 25
type input "newfront"
click at [490, 251] on div "Add new producers to this account" at bounding box center [784, 265] width 776 height 43
click at [489, 260] on div "Add new producers to this account" at bounding box center [486, 266] width 160 height 24
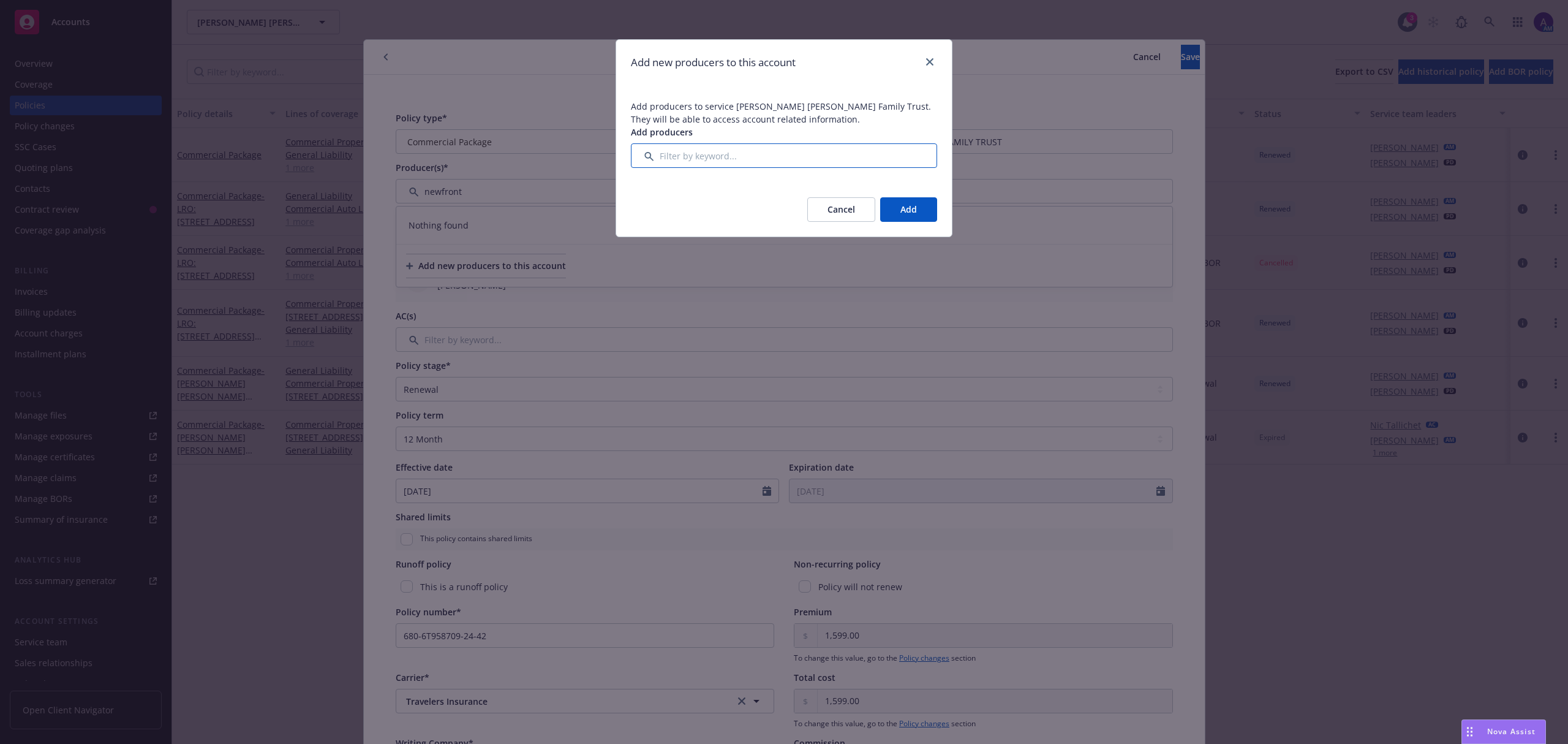
click at [768, 160] on input "Filter by keyword..." at bounding box center [784, 156] width 306 height 25
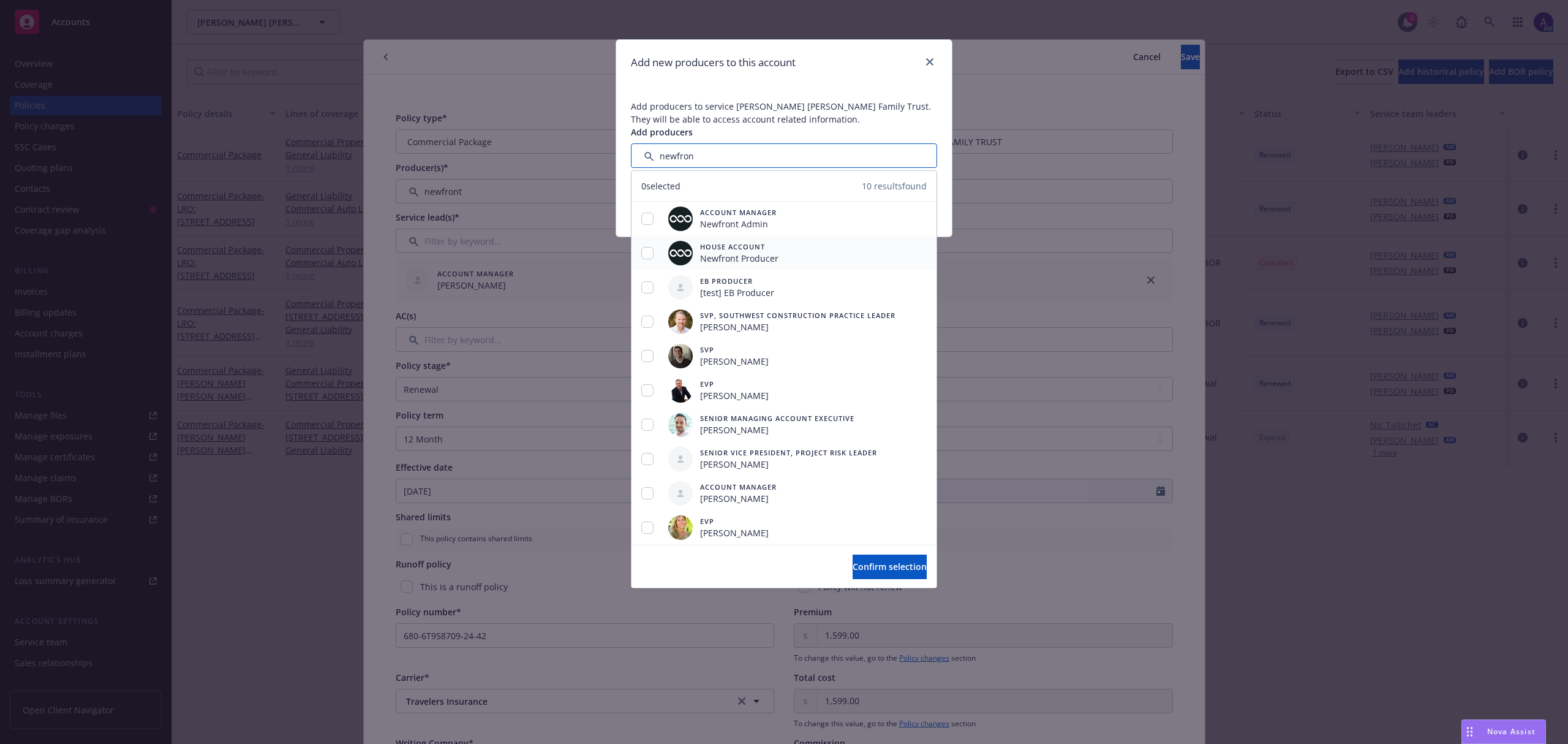
type input "newfron"
click at [652, 251] on input "checkbox" at bounding box center [647, 252] width 12 height 12
checkbox input "true"
click at [858, 567] on span "Confirm selection" at bounding box center [890, 567] width 74 height 11
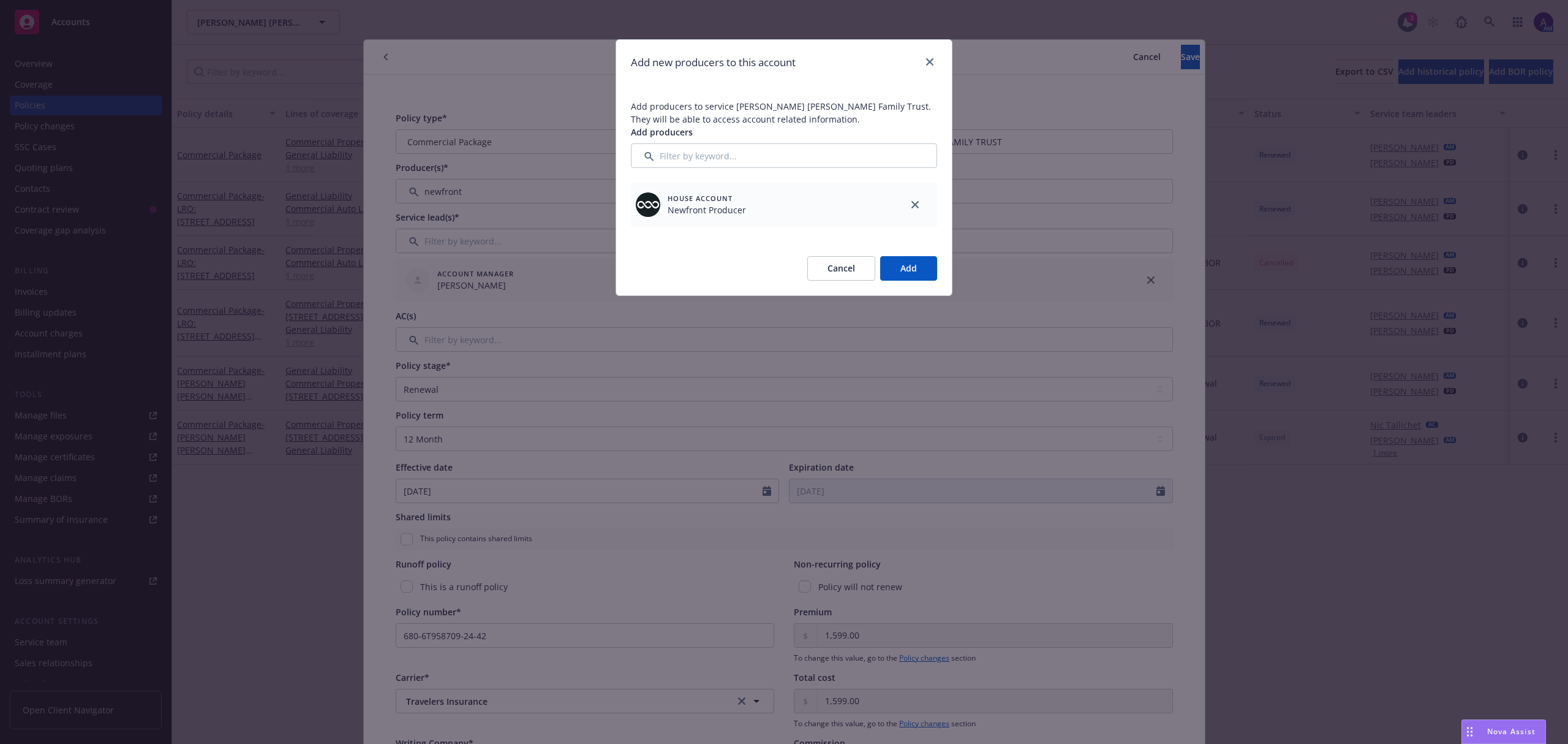
click at [907, 272] on button "Add" at bounding box center [909, 269] width 57 height 25
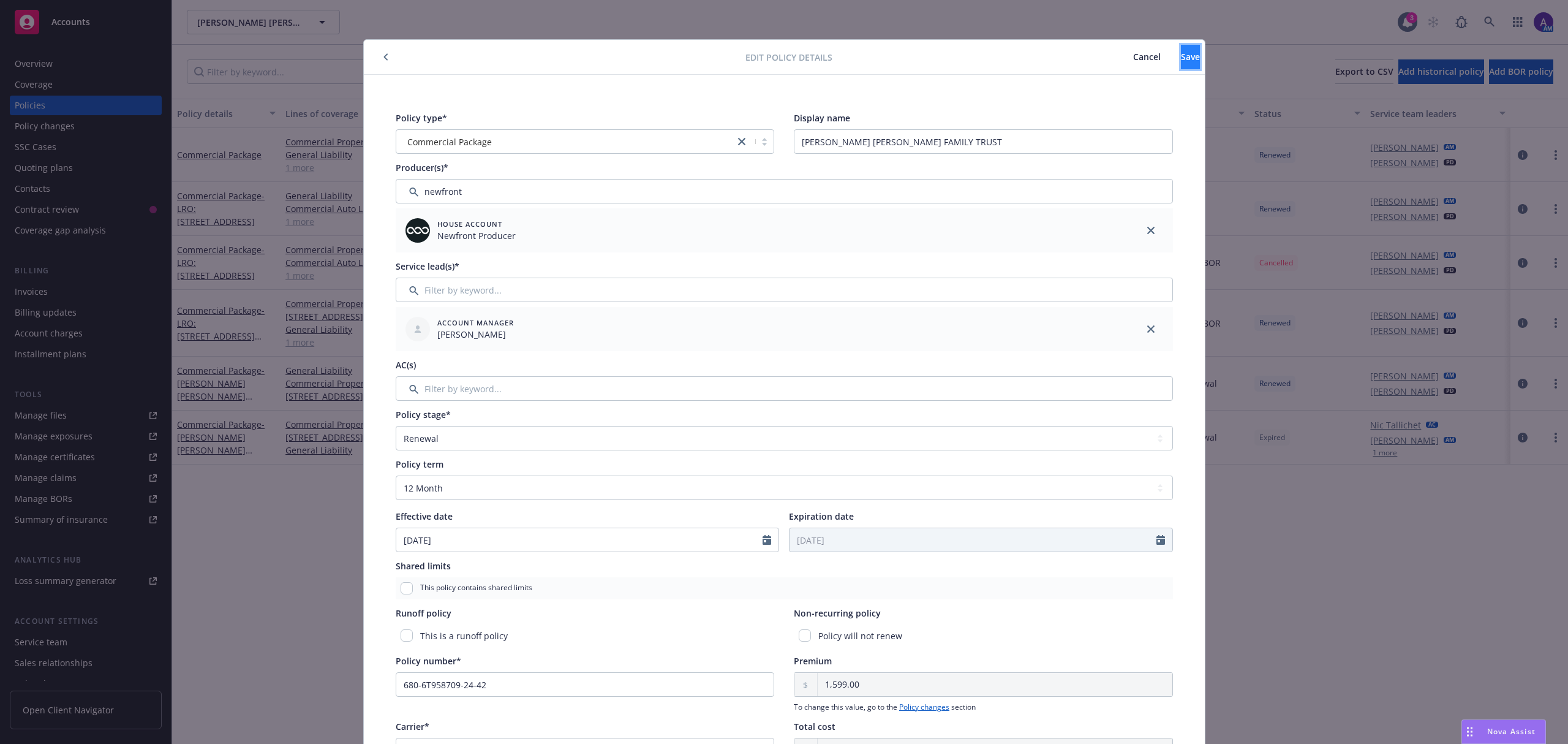
click at [1181, 52] on span "Save" at bounding box center [1190, 57] width 19 height 11
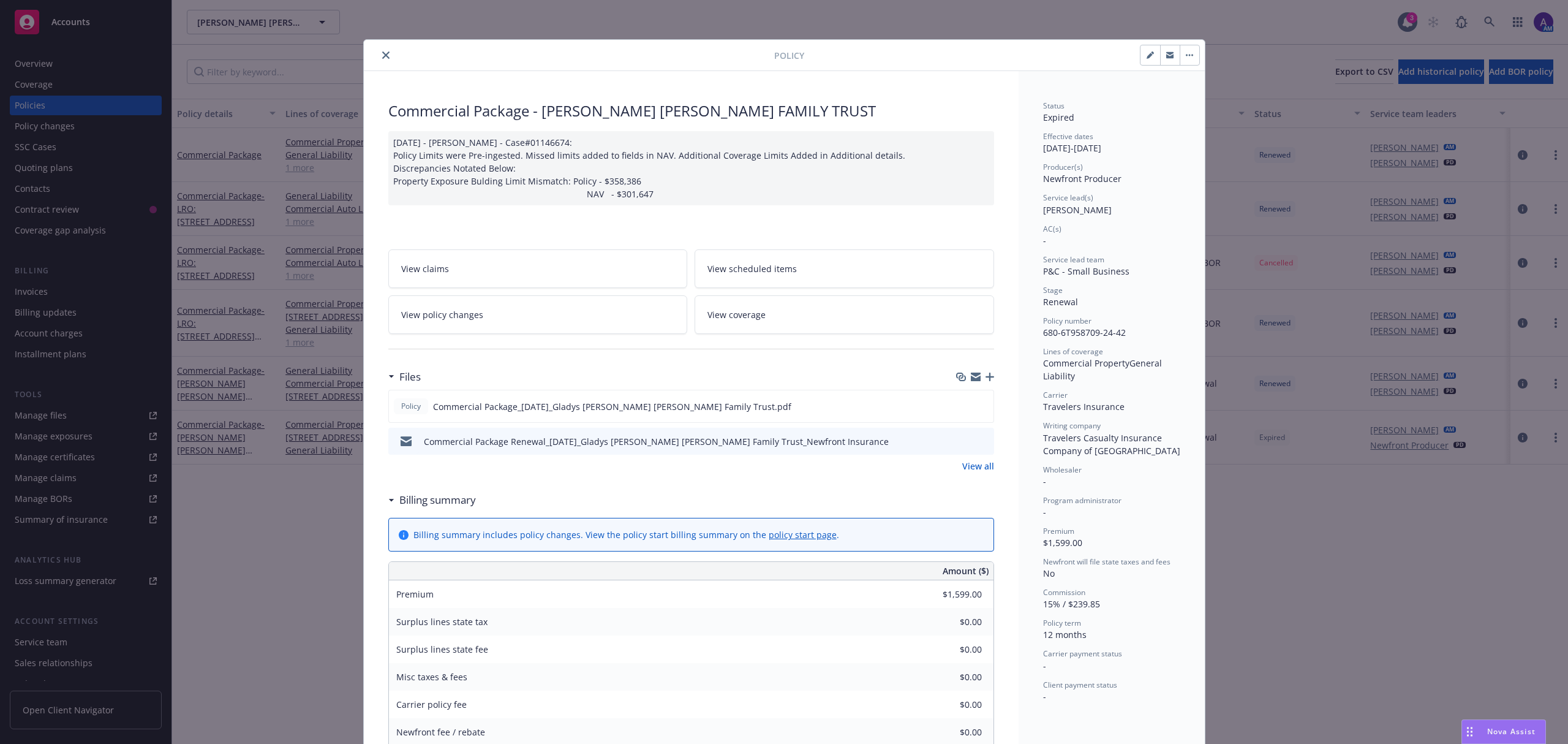
click at [382, 54] on icon "close" at bounding box center [386, 55] width 8 height 8
